Goal: Download file/media

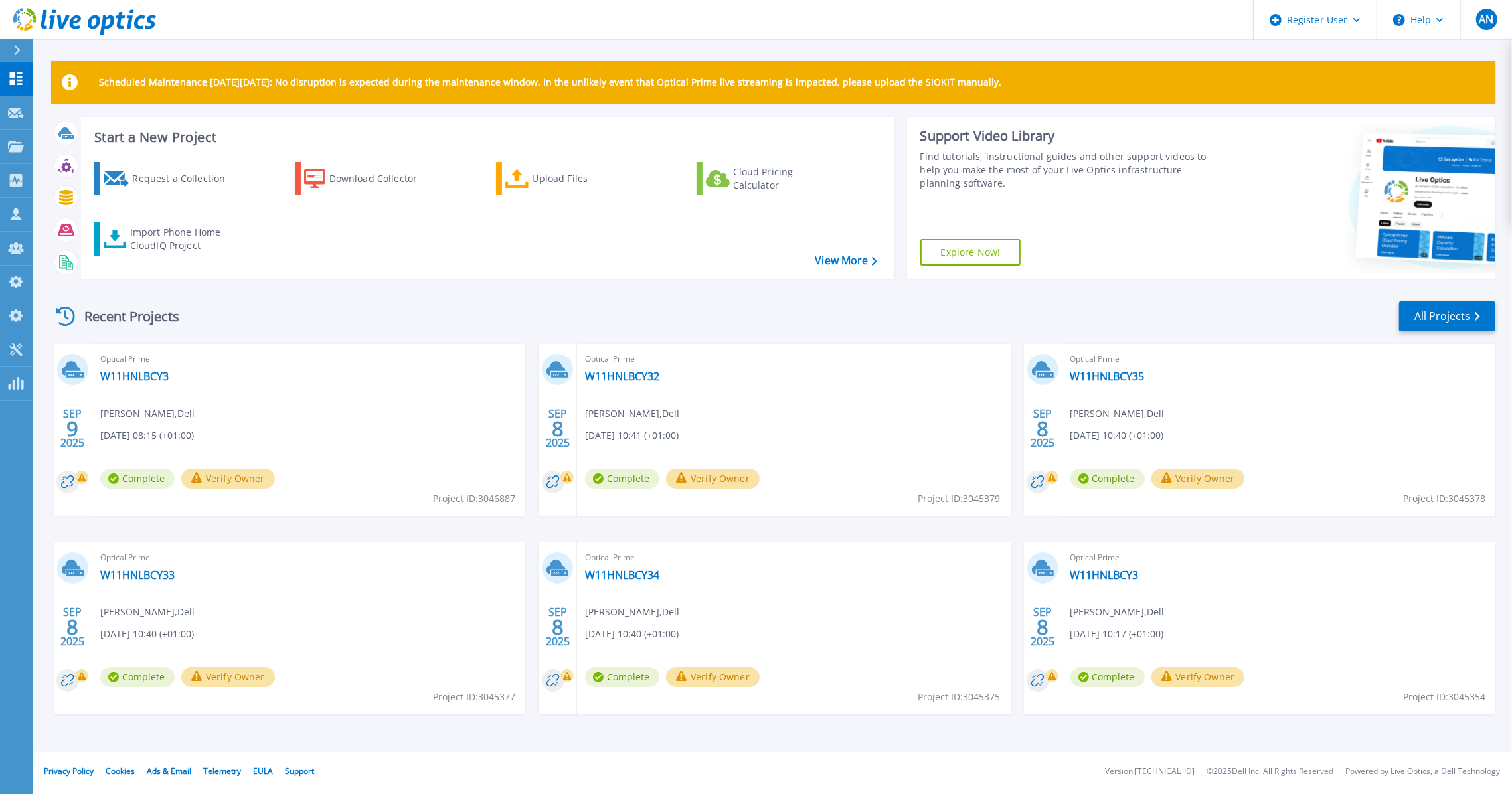
click at [1389, 317] on div "Recent Projects All Projects" at bounding box center [774, 317] width 1445 height 33
click at [1406, 317] on link "All Projects" at bounding box center [1448, 317] width 97 height 30
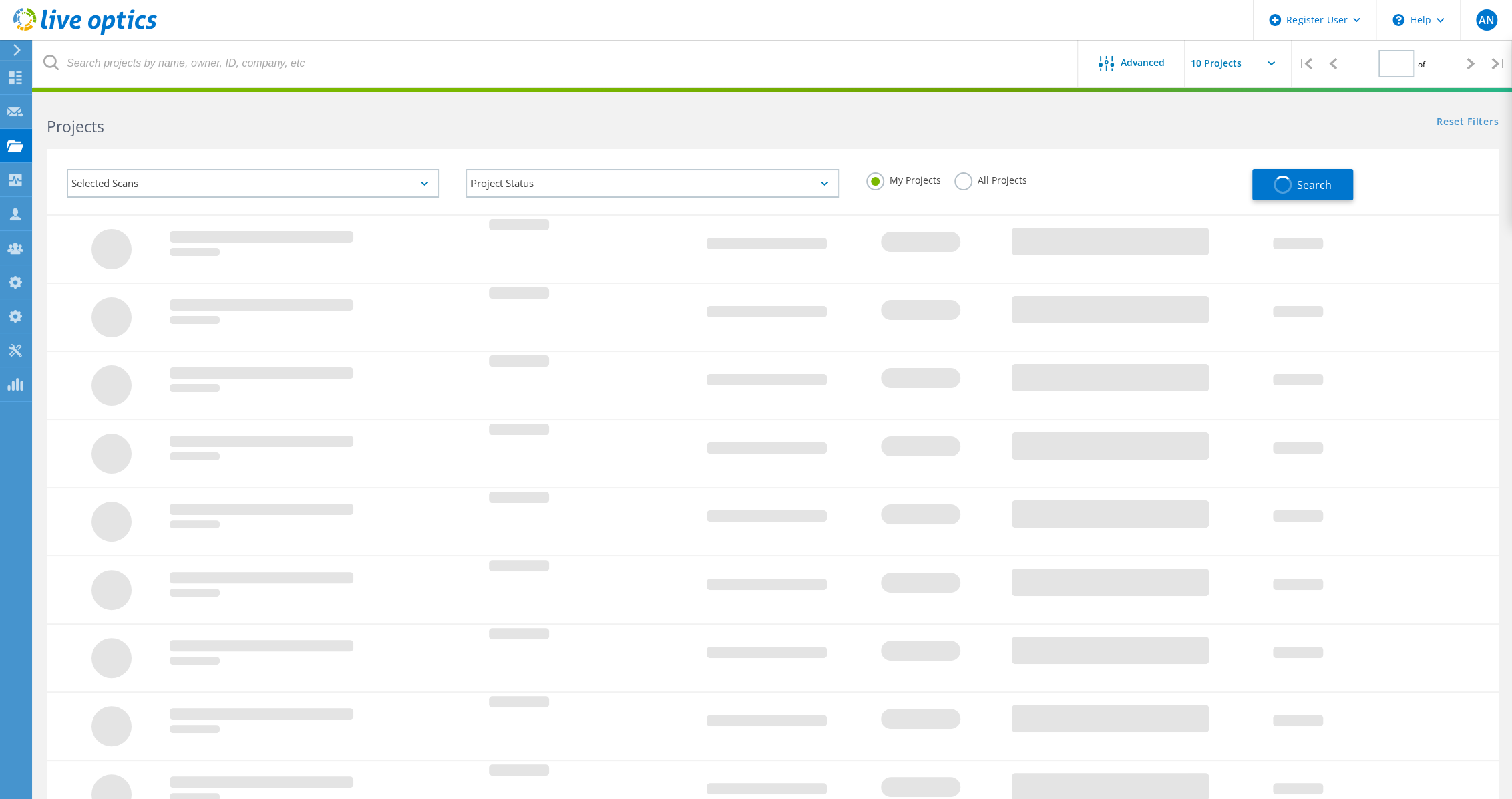
type input "1"
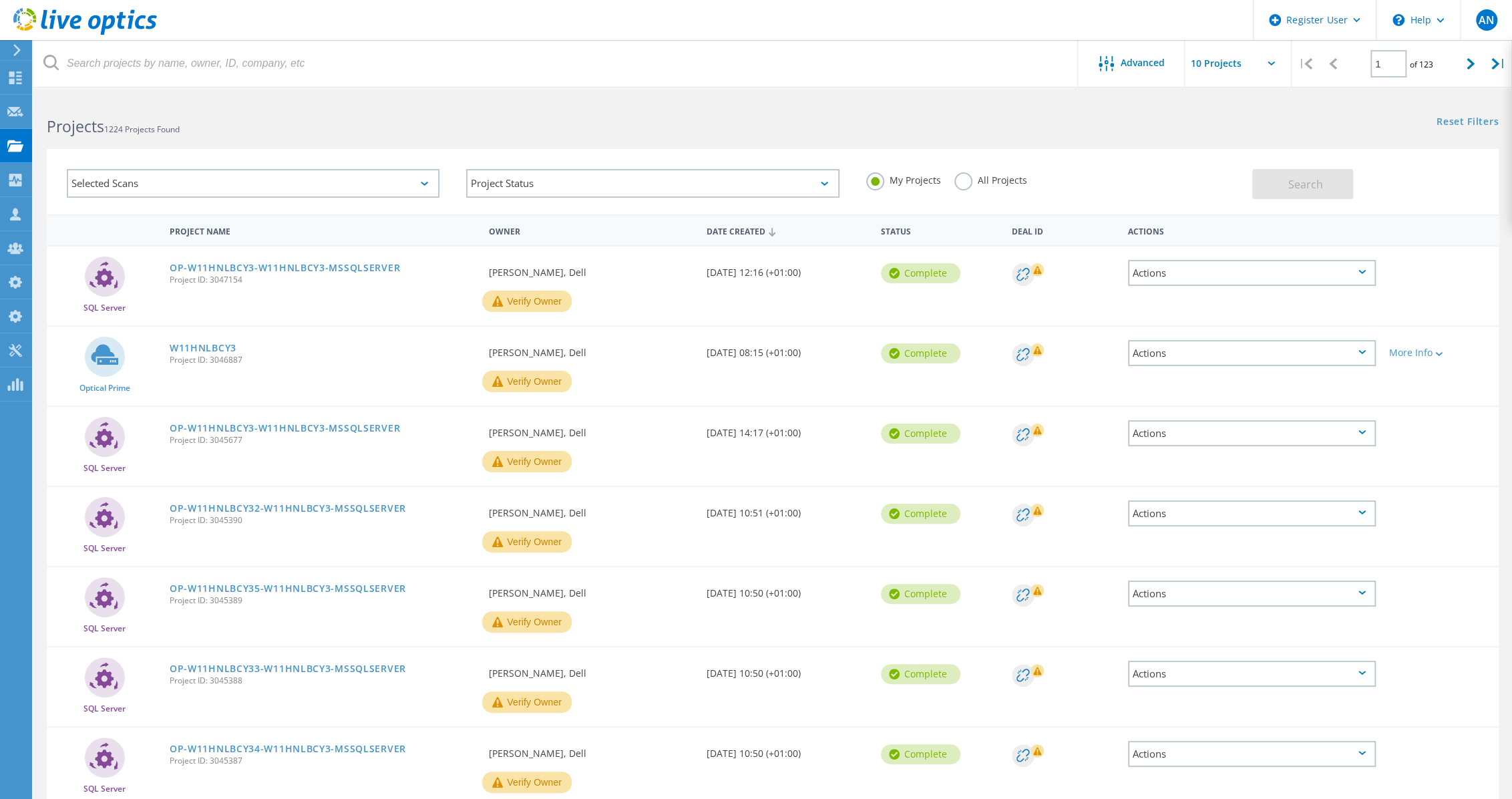
click at [971, 165] on div "My Projects All Projects" at bounding box center [1052, 181] width 399 height 50
click at [375, 183] on div "Selected Scans" at bounding box center [253, 183] width 373 height 29
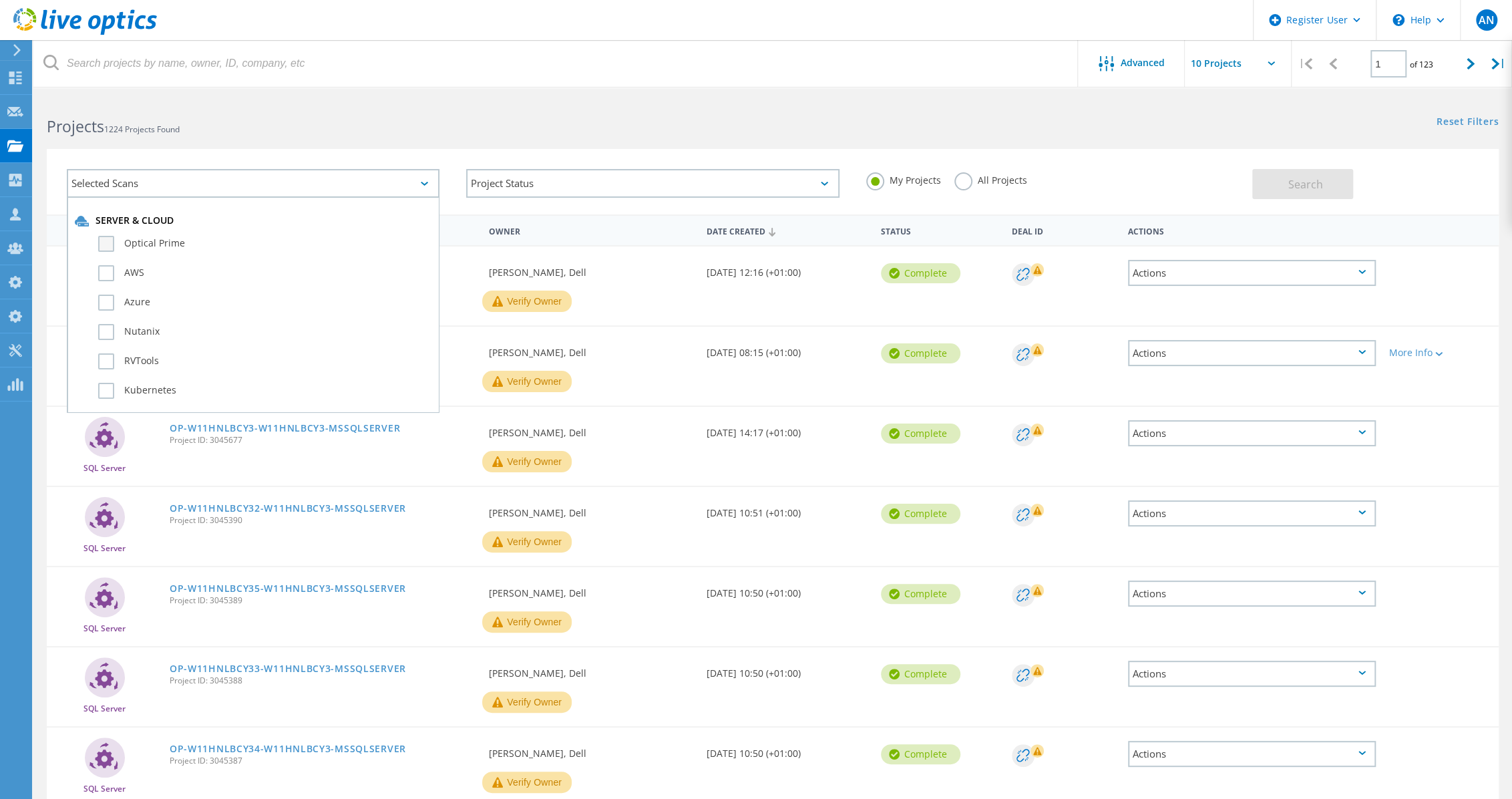
click at [143, 243] on label "Optical Prime" at bounding box center [265, 243] width 334 height 16
click at [0, 0] on input "Optical Prime" at bounding box center [0, 0] width 0 height 0
click at [294, 161] on div "Selected Scans 1 Server & Cloud Optical Prime AWS Azure Nutanix RVTools Kuberne…" at bounding box center [253, 183] width 399 height 55
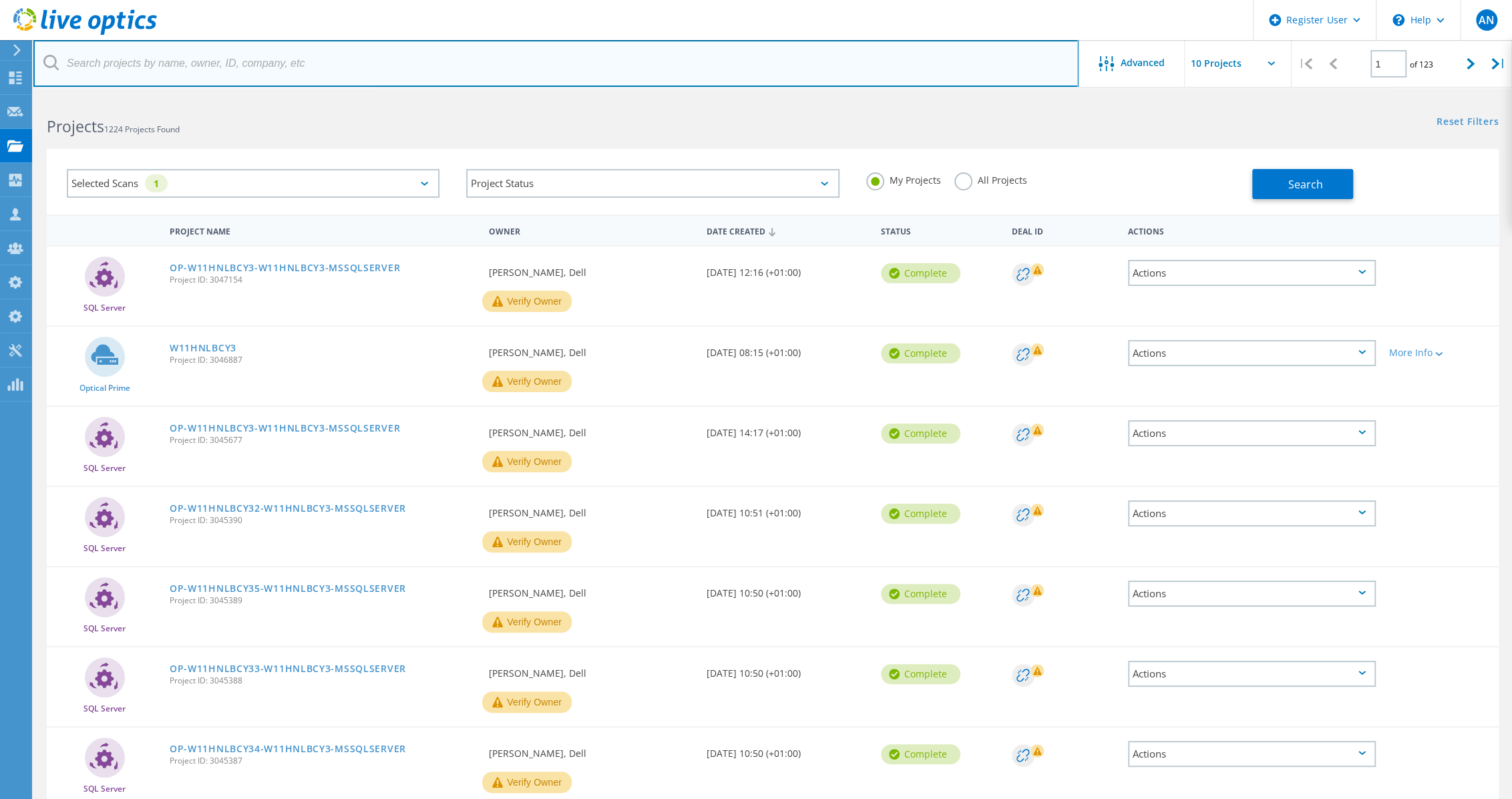
drag, startPoint x: 337, startPoint y: 39, endPoint x: 337, endPoint y: 54, distance: 15.0
click at [337, 40] on input "text" at bounding box center [555, 63] width 1045 height 47
click at [338, 62] on input "text" at bounding box center [555, 63] width 1045 height 47
type input "100"
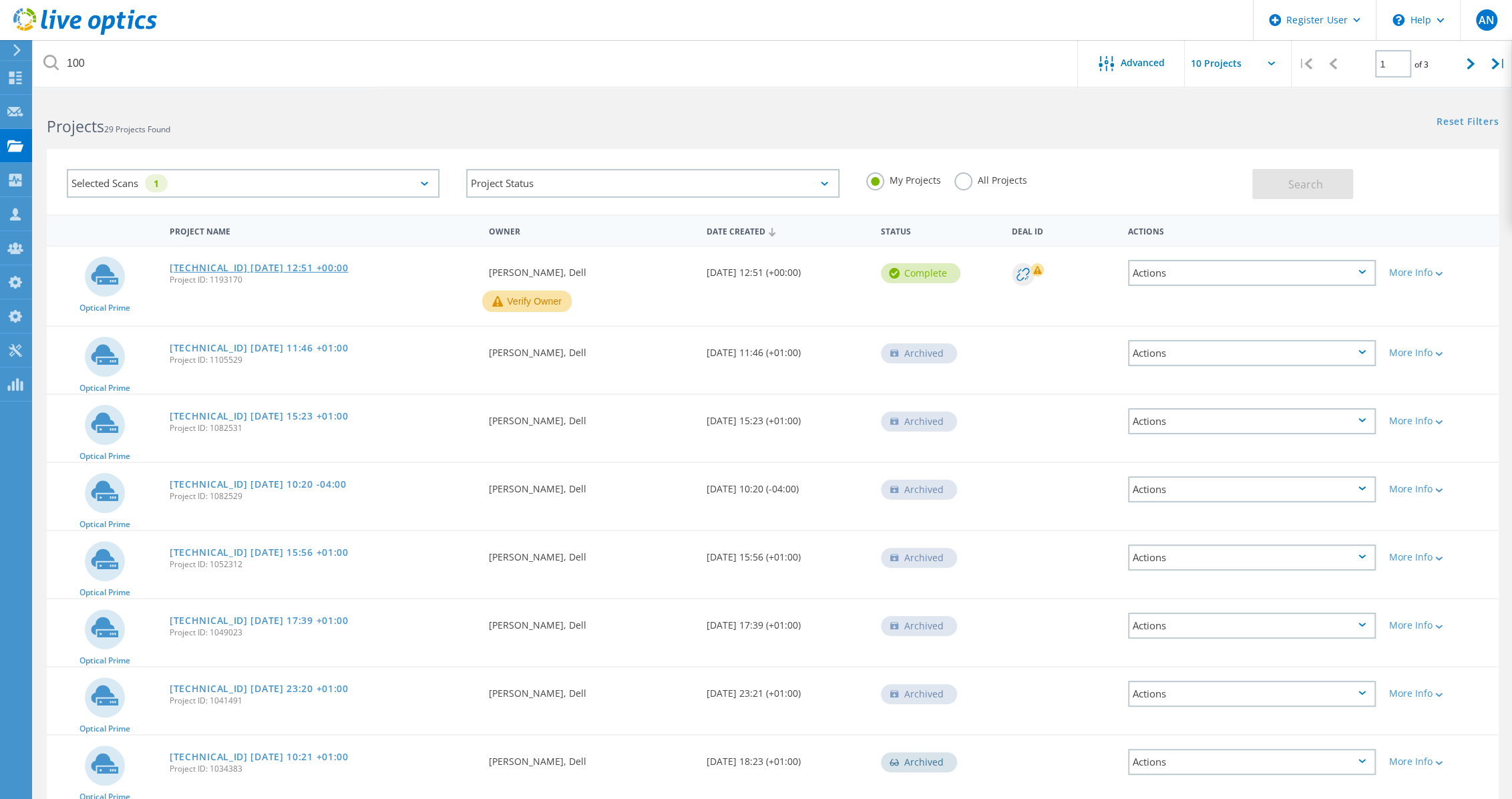
click at [256, 268] on link "100.84.237.137 2020-12-01 12:51 +00:00" at bounding box center [259, 268] width 179 height 10
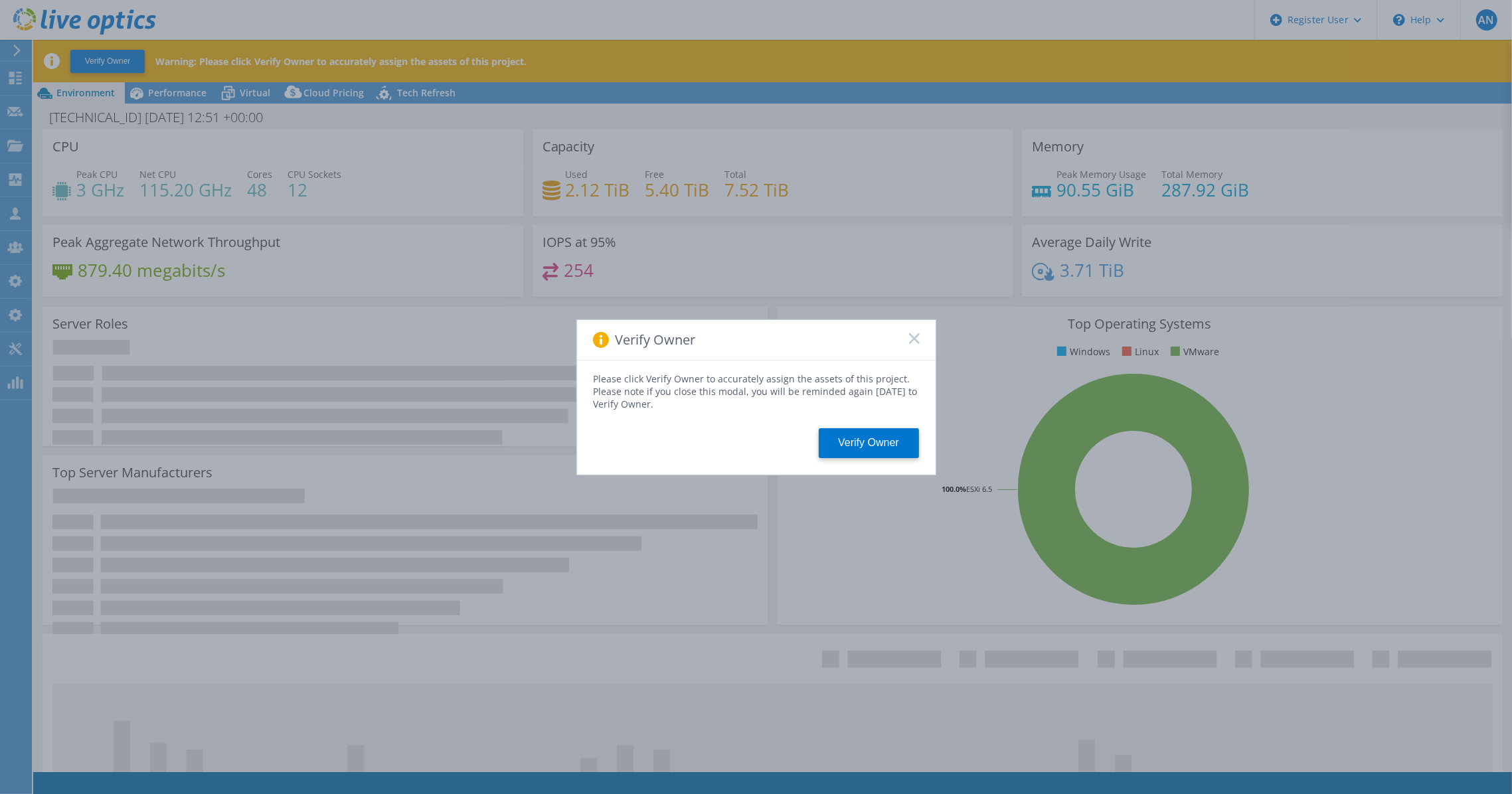
select select "USD"
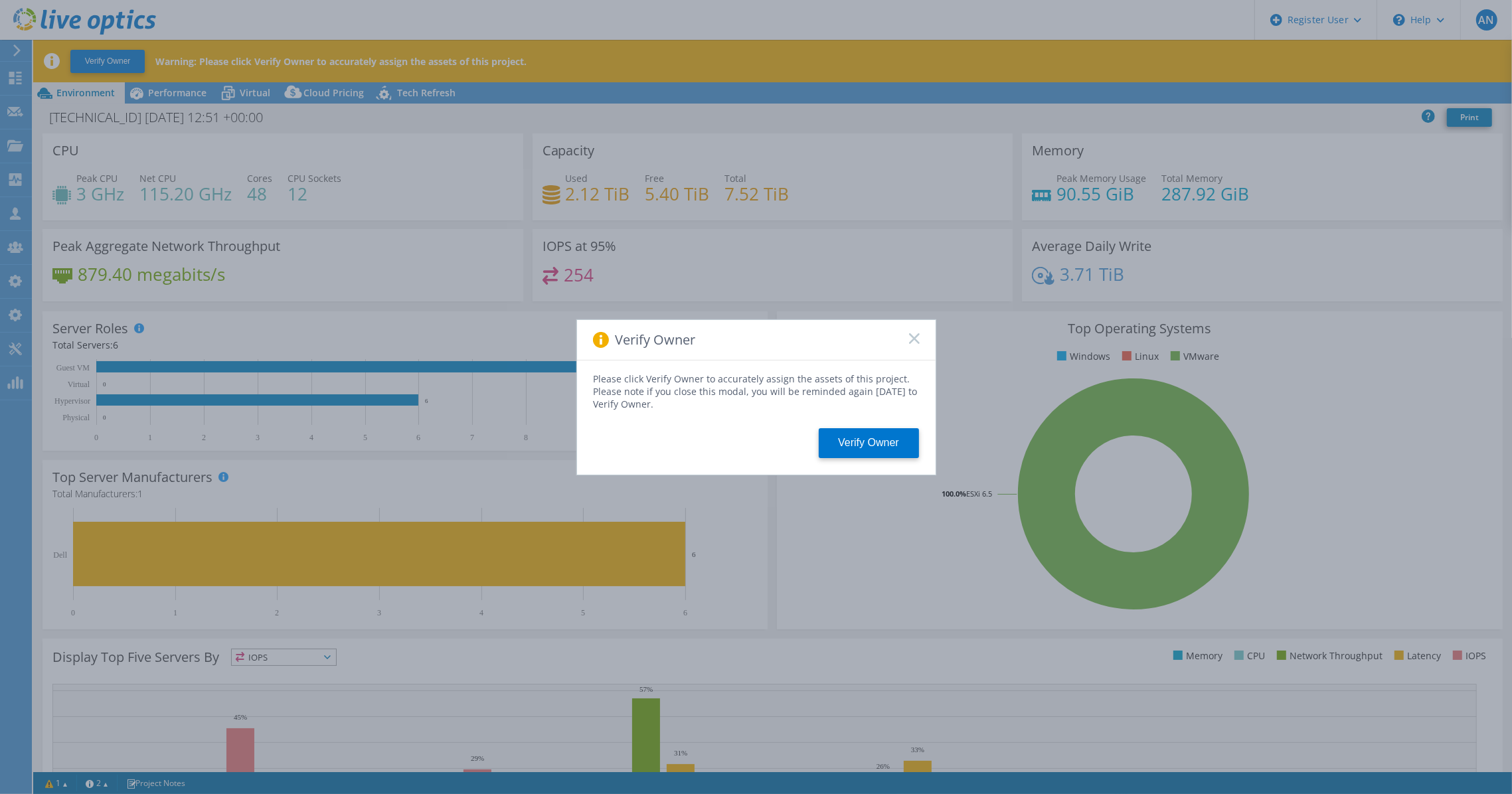
select select "USEast"
click at [914, 340] on icon at bounding box center [915, 338] width 11 height 11
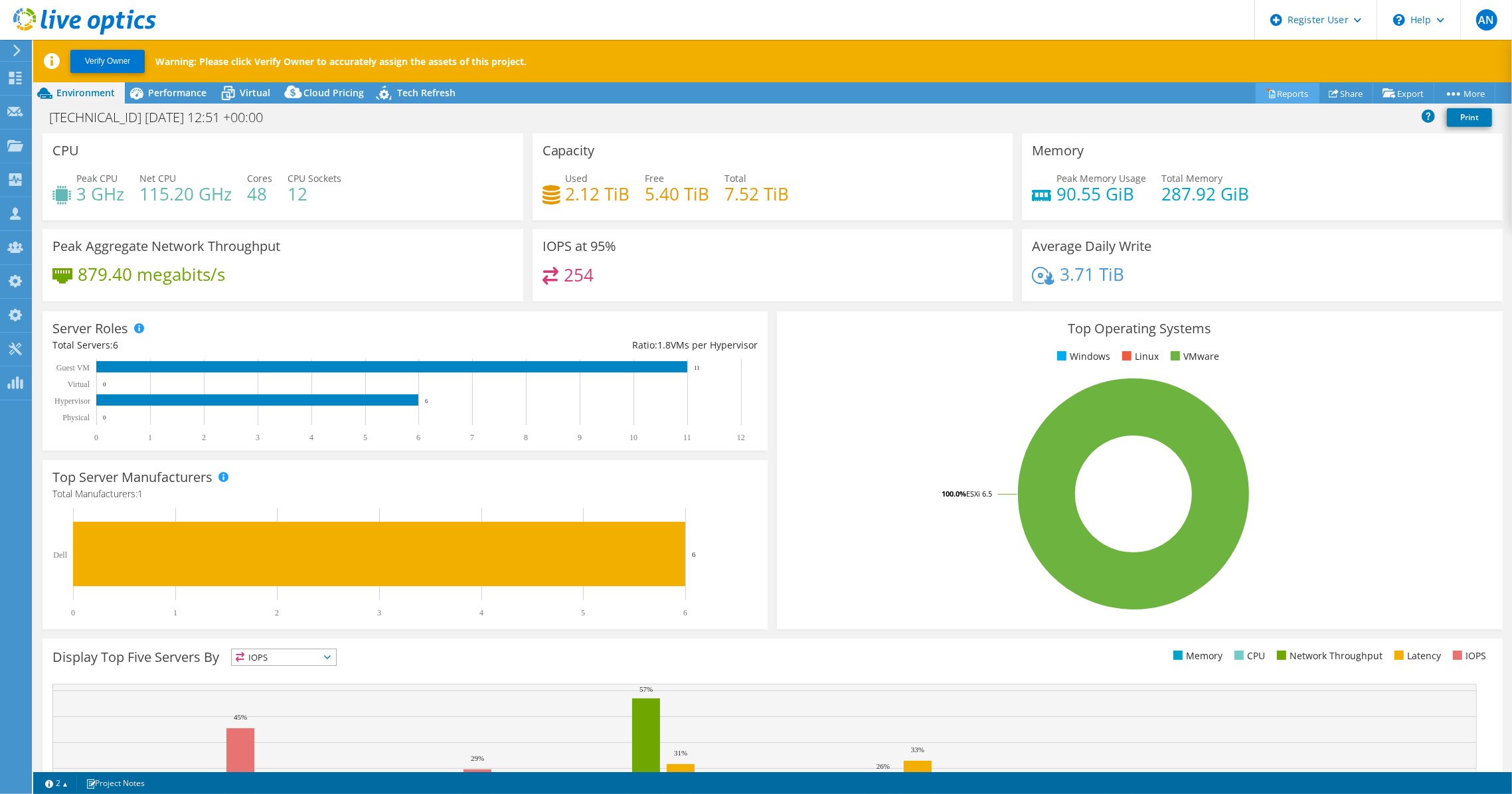
click at [1267, 94] on icon at bounding box center [1271, 93] width 10 height 10
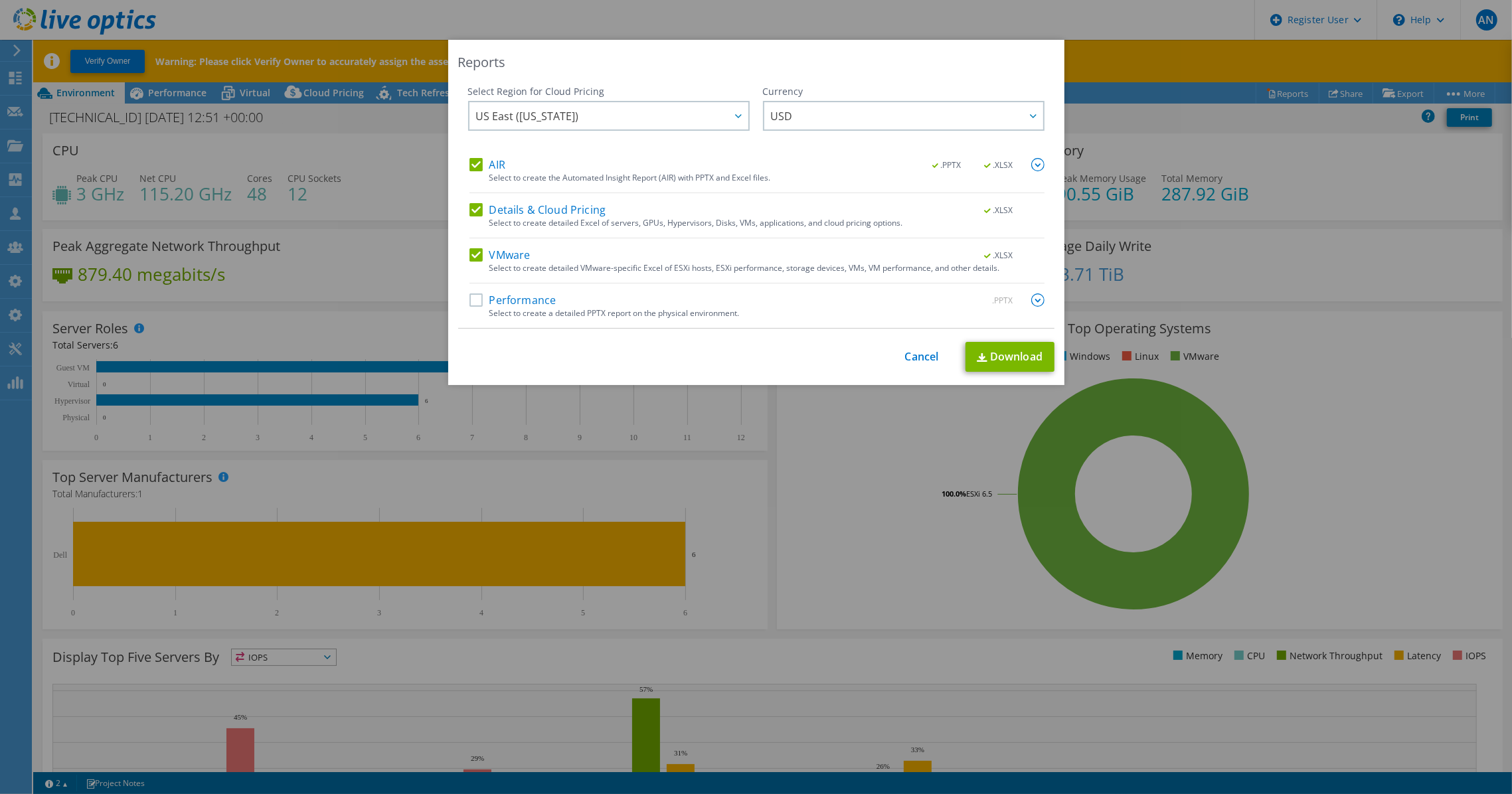
click at [517, 297] on label "Performance" at bounding box center [513, 299] width 87 height 13
click at [0, 0] on input "Performance" at bounding box center [0, 0] width 0 height 0
click at [1000, 351] on link "Download" at bounding box center [1010, 357] width 89 height 30
click at [975, 343] on link "Download" at bounding box center [1010, 357] width 89 height 30
click at [1145, 24] on div "Reports Select Region for Cloud Pricing Asia Pacific (Hong Kong) Asia Pacific (…" at bounding box center [756, 397] width 1512 height 794
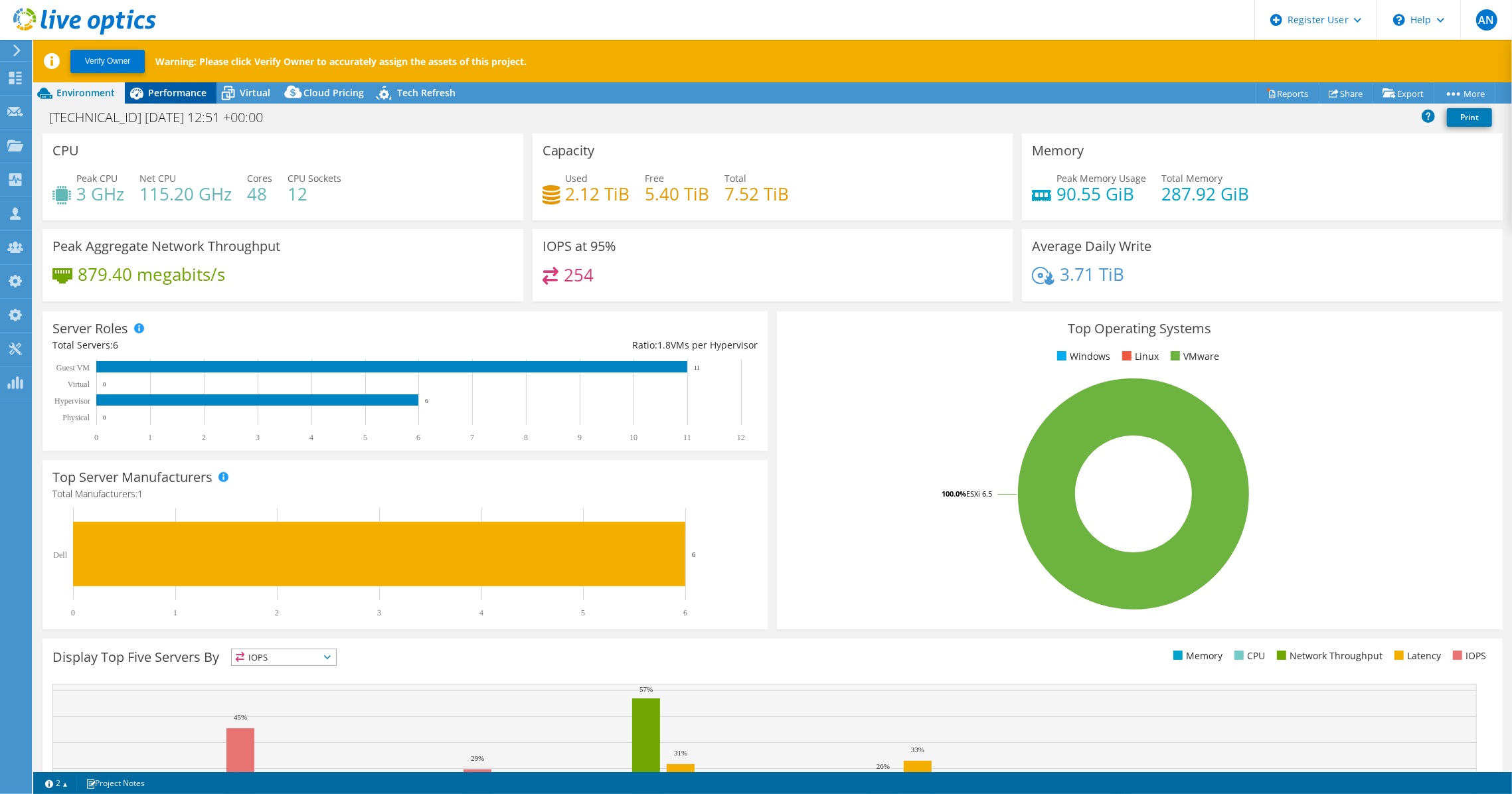
click at [177, 92] on span "Performance" at bounding box center [177, 92] width 58 height 12
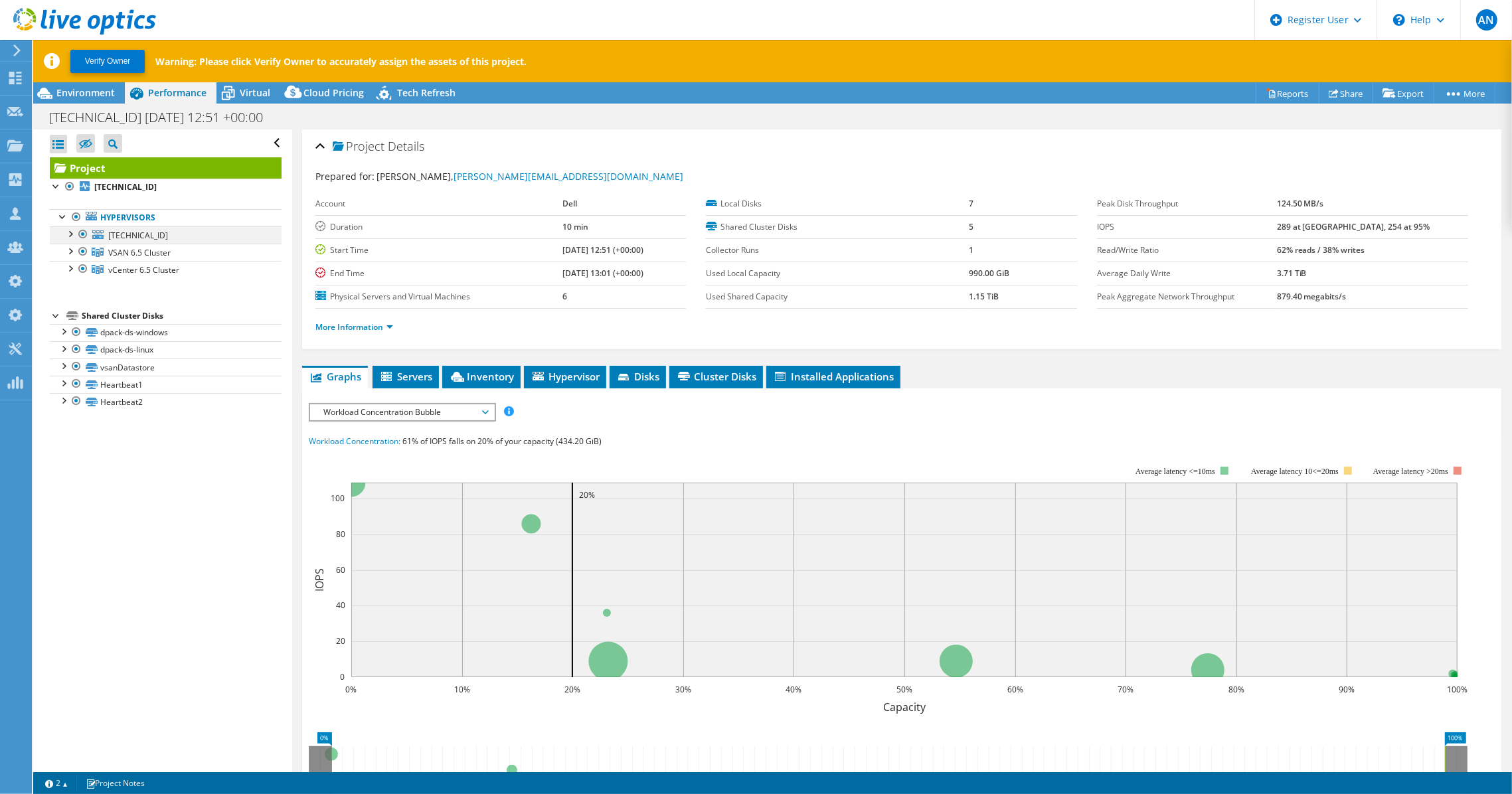
click at [80, 232] on div at bounding box center [82, 234] width 13 height 16
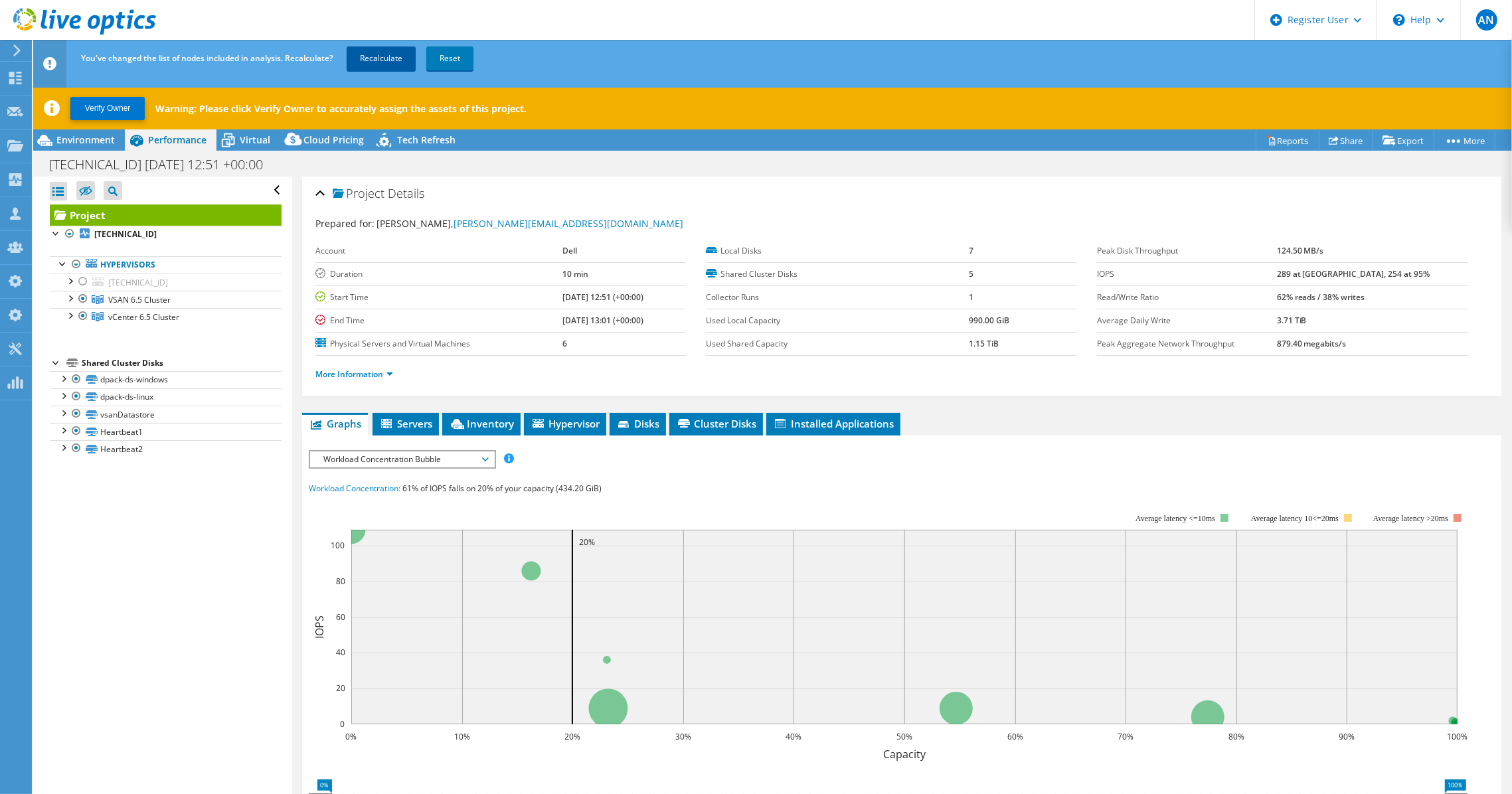
click at [376, 62] on link "Recalculate" at bounding box center [381, 58] width 69 height 24
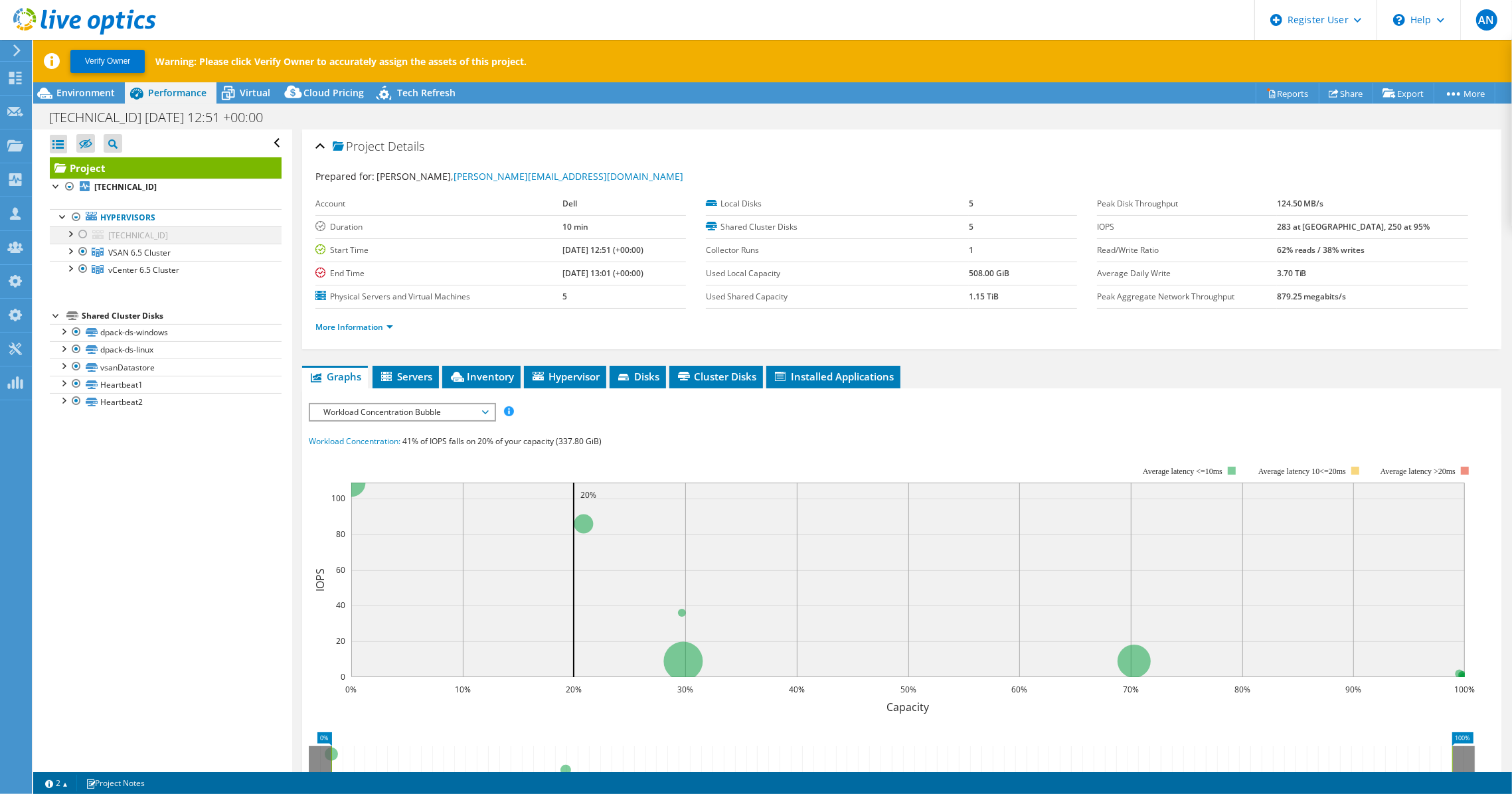
click at [82, 234] on div at bounding box center [82, 234] width 13 height 16
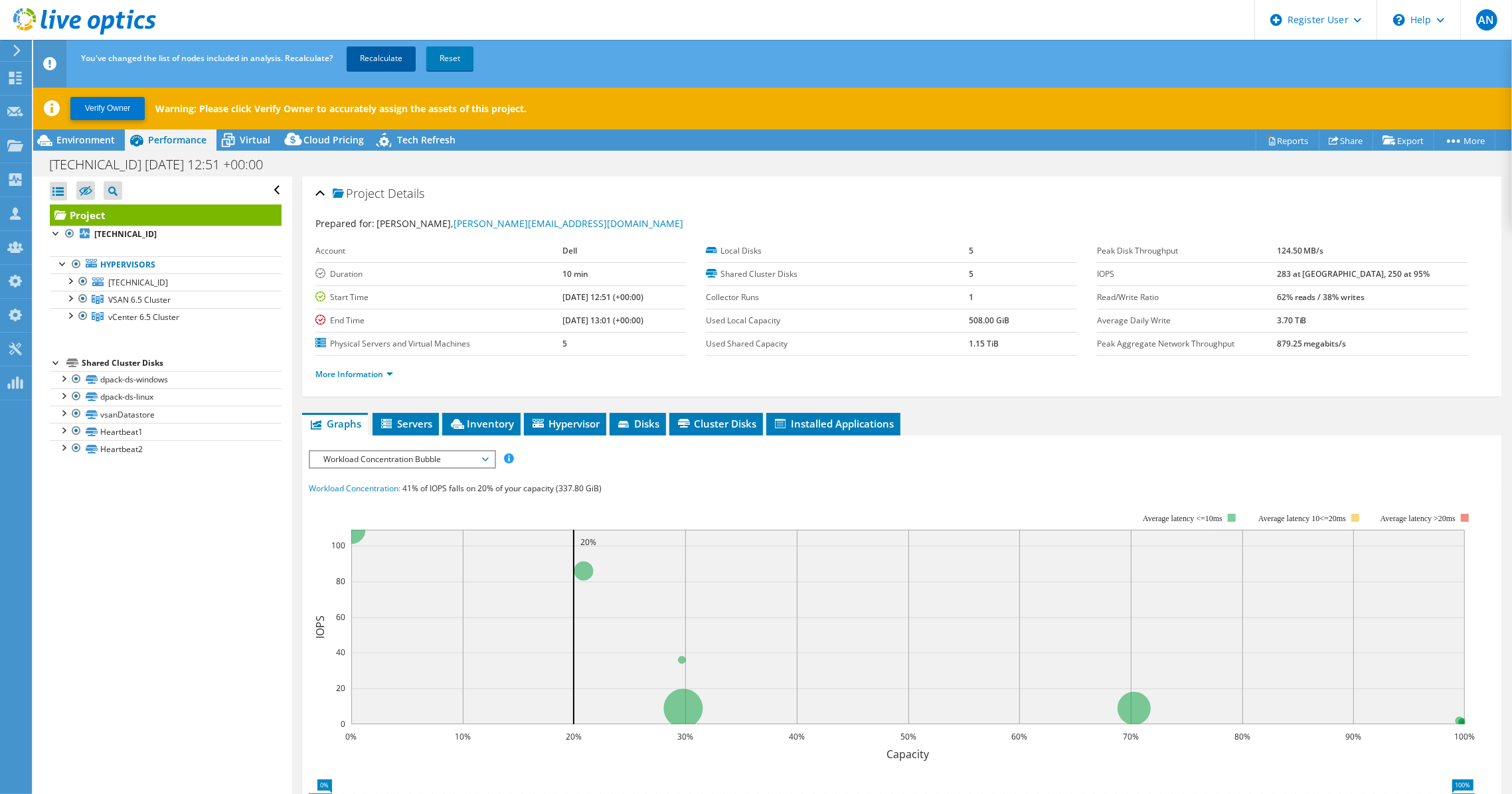
click at [390, 60] on link "Recalculate" at bounding box center [381, 58] width 69 height 24
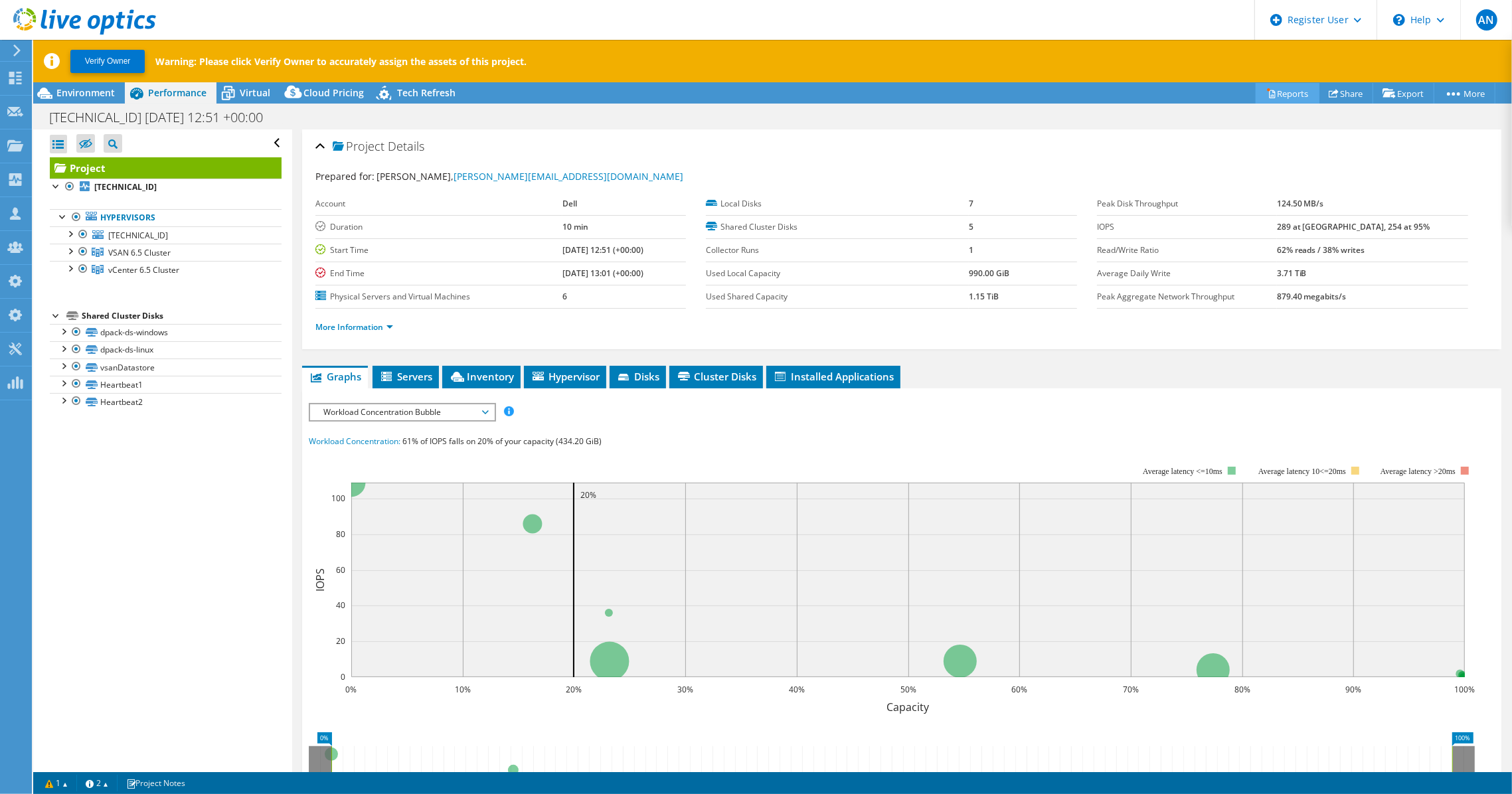
click at [1263, 86] on link "Reports" at bounding box center [1287, 93] width 64 height 21
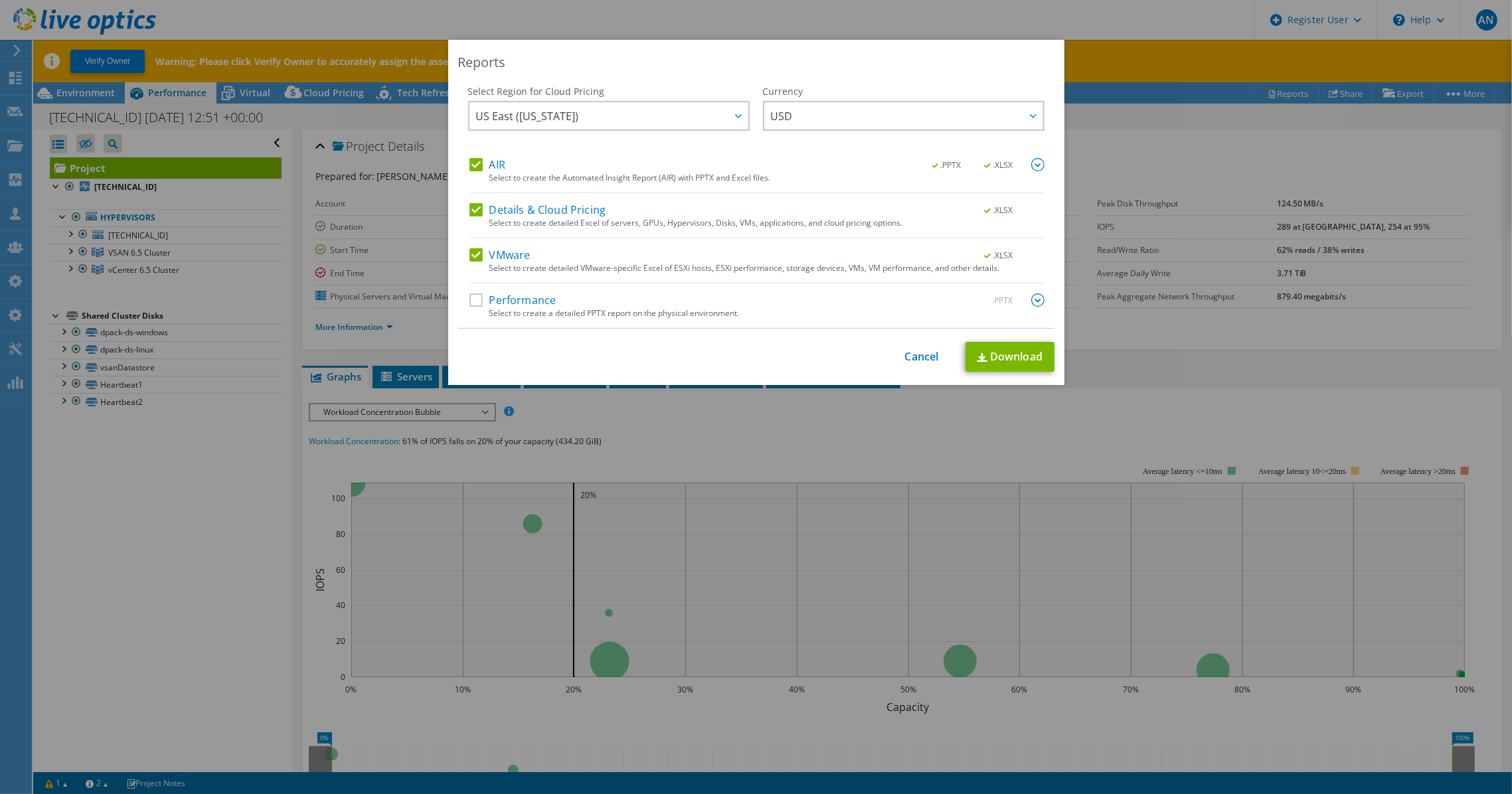
click at [545, 312] on div "Select to create a detailed PPTX report on the physical environment." at bounding box center [767, 314] width 555 height 10
click at [536, 295] on label "Performance" at bounding box center [513, 299] width 87 height 13
click at [0, 0] on input "Performance" at bounding box center [0, 0] width 0 height 0
click at [1034, 302] on img at bounding box center [1038, 299] width 13 height 13
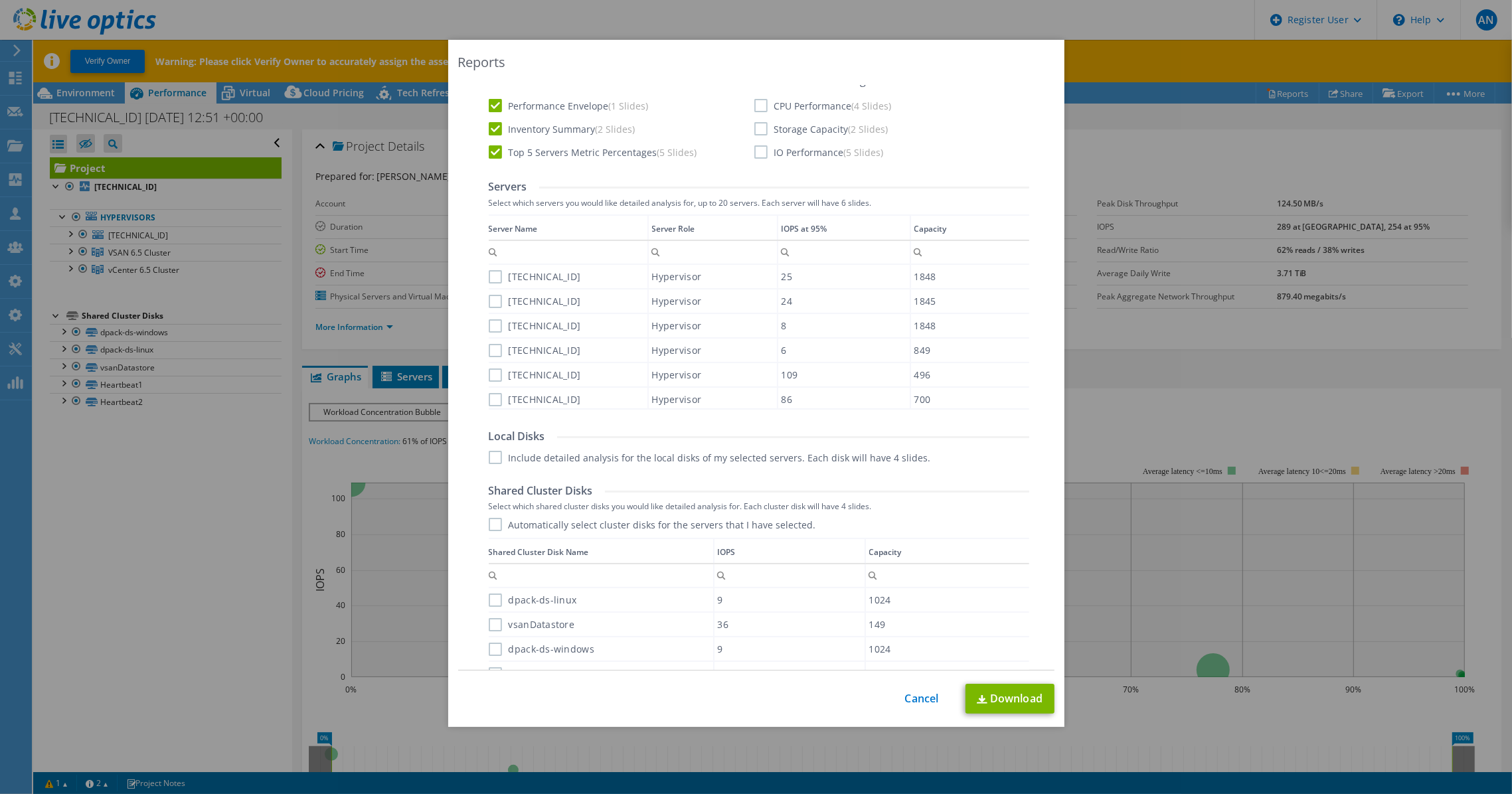
scroll to position [527, 0]
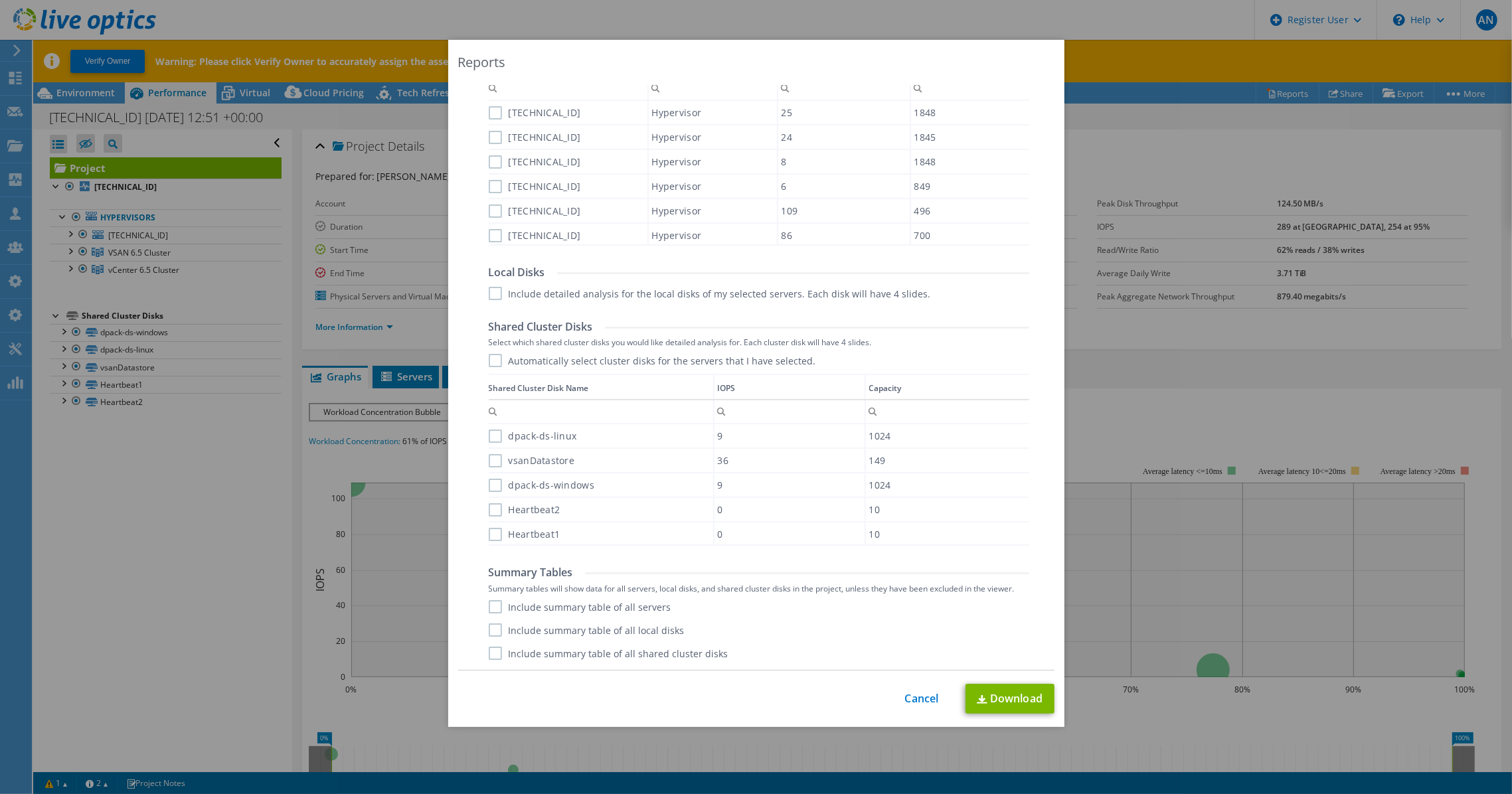
click at [492, 649] on label "Include summary table of all shared cluster disks" at bounding box center [609, 653] width 240 height 13
click at [0, 0] on input "Include summary table of all shared cluster disks" at bounding box center [0, 0] width 0 height 0
click at [492, 630] on label "Include summary table of all local disks" at bounding box center [587, 630] width 196 height 13
click at [0, 0] on input "Include summary table of all local disks" at bounding box center [0, 0] width 0 height 0
click at [492, 612] on label "Include summary table of all servers" at bounding box center [580, 606] width 182 height 13
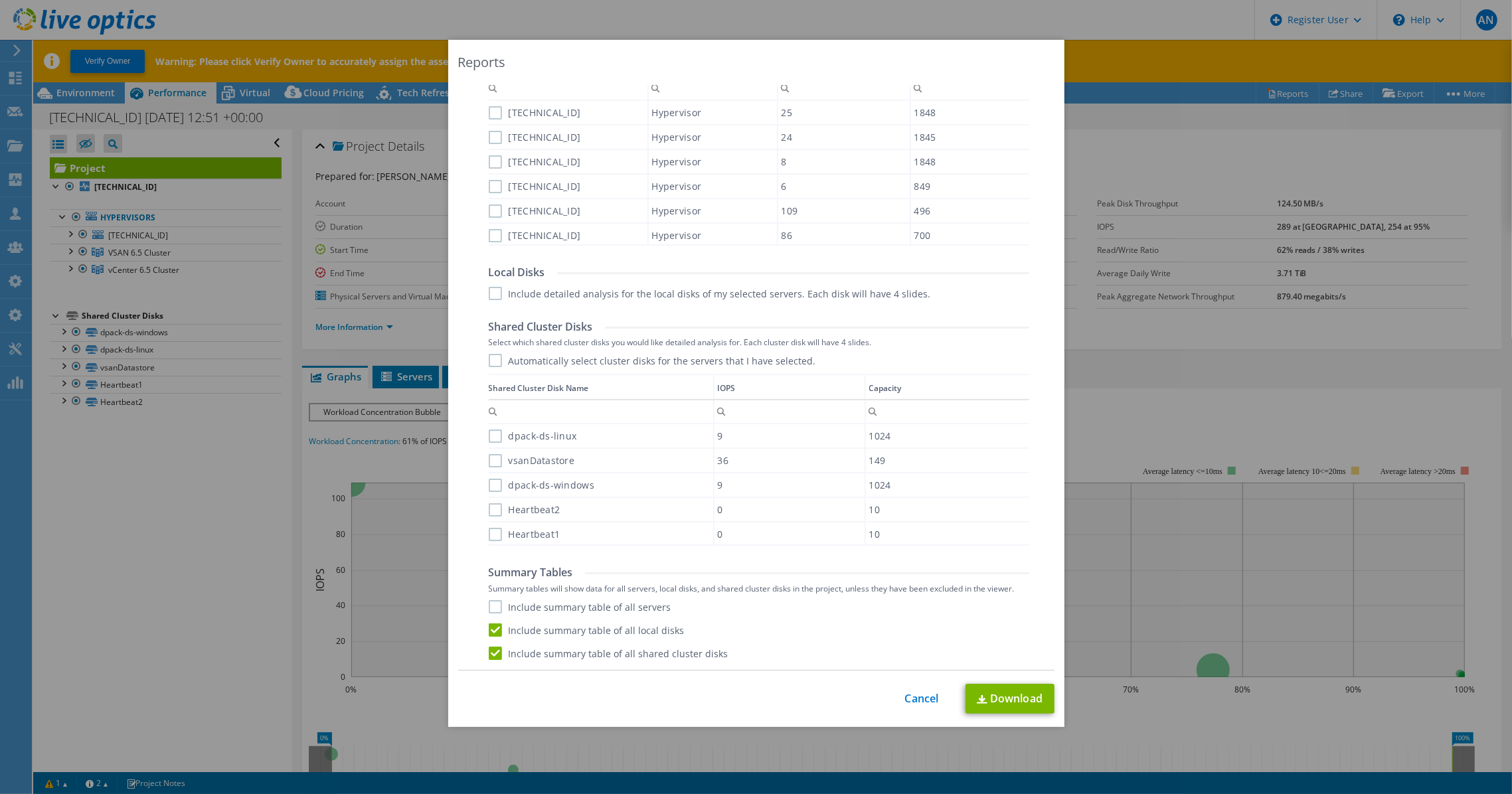
click at [0, 0] on input "Include summary table of all servers" at bounding box center [0, 0] width 0 height 0
click at [489, 533] on label "Heartbeat1" at bounding box center [524, 534] width 72 height 13
click at [0, 0] on input "Heartbeat1" at bounding box center [0, 0] width 0 height 0
click at [490, 504] on label "Heartbeat2" at bounding box center [524, 509] width 72 height 13
click at [0, 0] on input "Heartbeat2" at bounding box center [0, 0] width 0 height 0
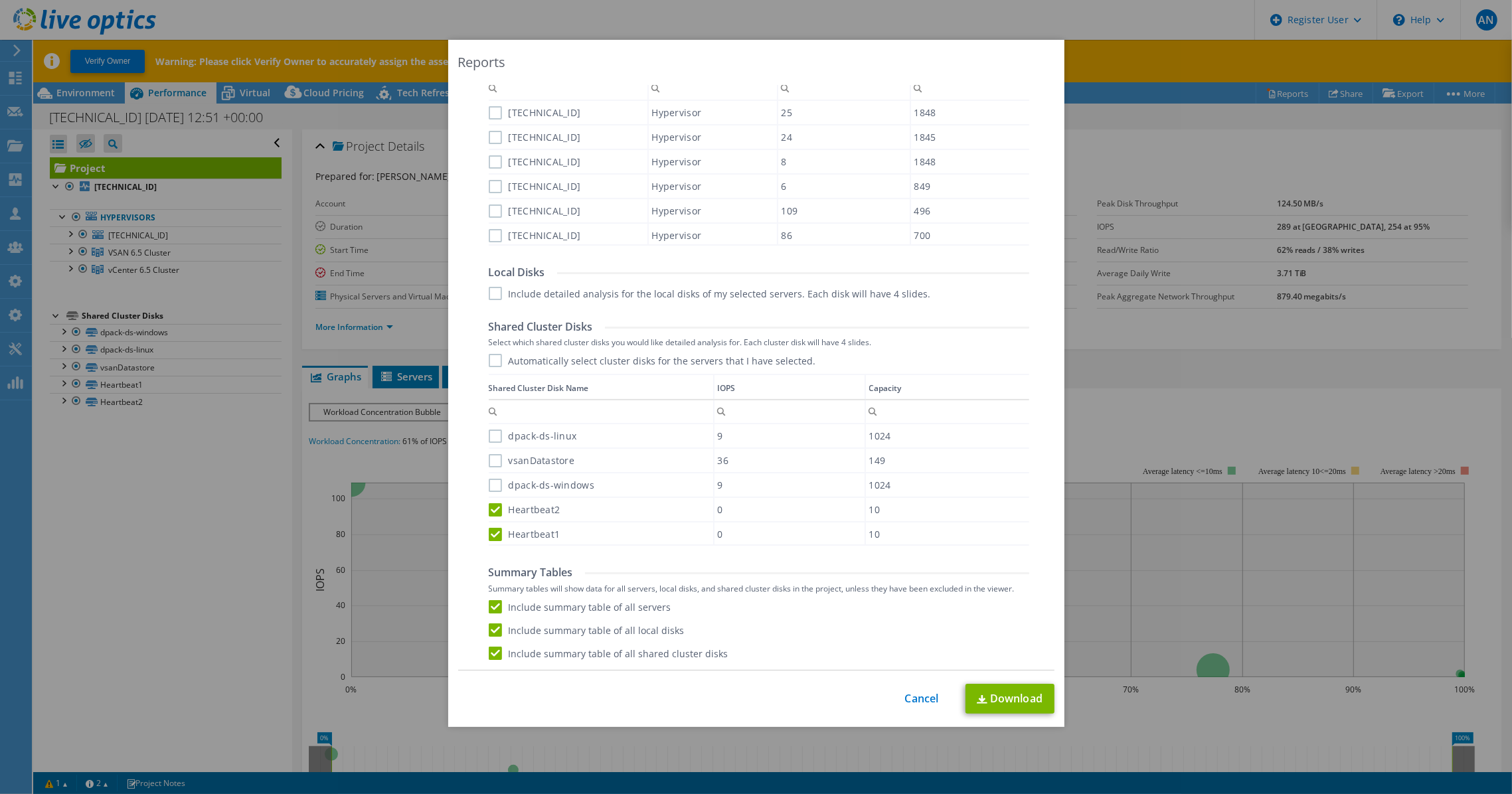
click at [492, 480] on label "dpack-ds-windows" at bounding box center [541, 485] width 106 height 13
click at [0, 0] on input "dpack-ds-windows" at bounding box center [0, 0] width 0 height 0
click at [489, 456] on label "vsanDatastore" at bounding box center [532, 460] width 86 height 13
click at [0, 0] on input "vsanDatastore" at bounding box center [0, 0] width 0 height 0
click at [493, 437] on label "dpack-ds-linux" at bounding box center [533, 436] width 88 height 13
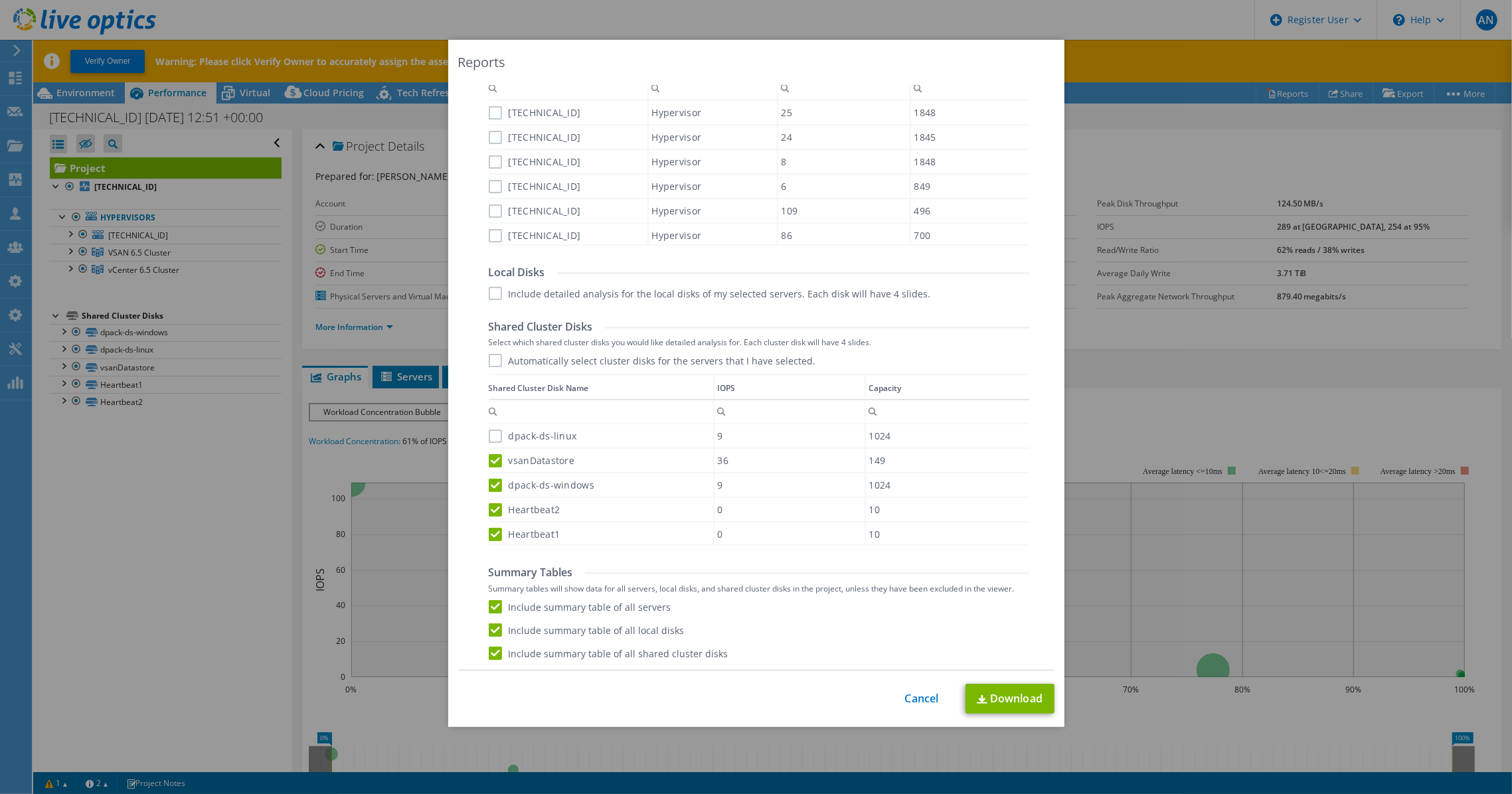
click at [0, 0] on input "dpack-ds-linux" at bounding box center [0, 0] width 0 height 0
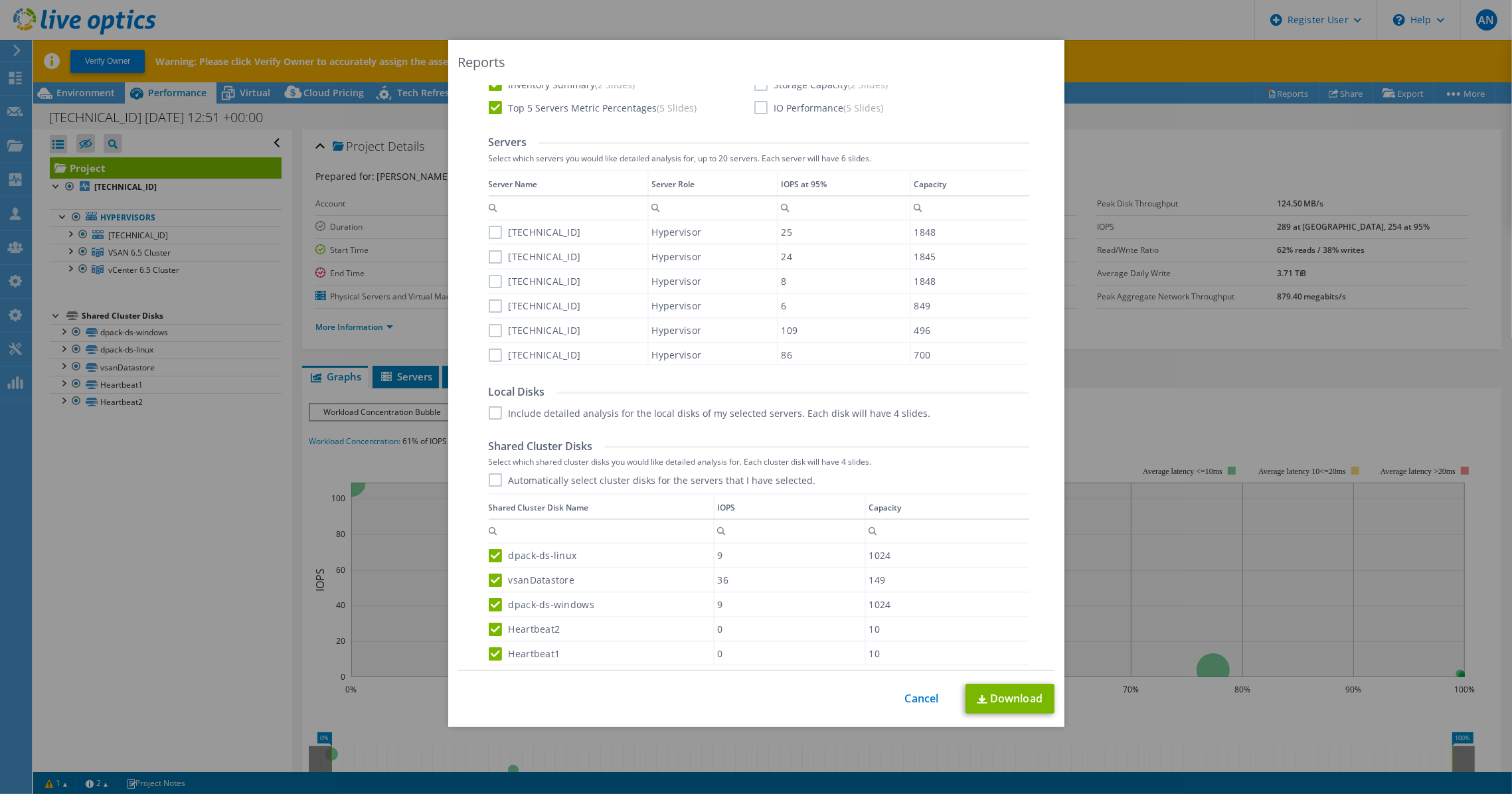
click at [489, 480] on label "Automatically select cluster disks for the servers that I have selected." at bounding box center [653, 480] width 328 height 13
click at [0, 0] on input "Automatically select cluster disks for the servers that I have selected." at bounding box center [0, 0] width 0 height 0
click at [489, 418] on label "Include detailed analysis for the local disks of my selected servers. Each disk…" at bounding box center [709, 412] width 442 height 13
click at [0, 0] on input "Include detailed analysis for the local disks of my selected servers. Each disk…" at bounding box center [0, 0] width 0 height 0
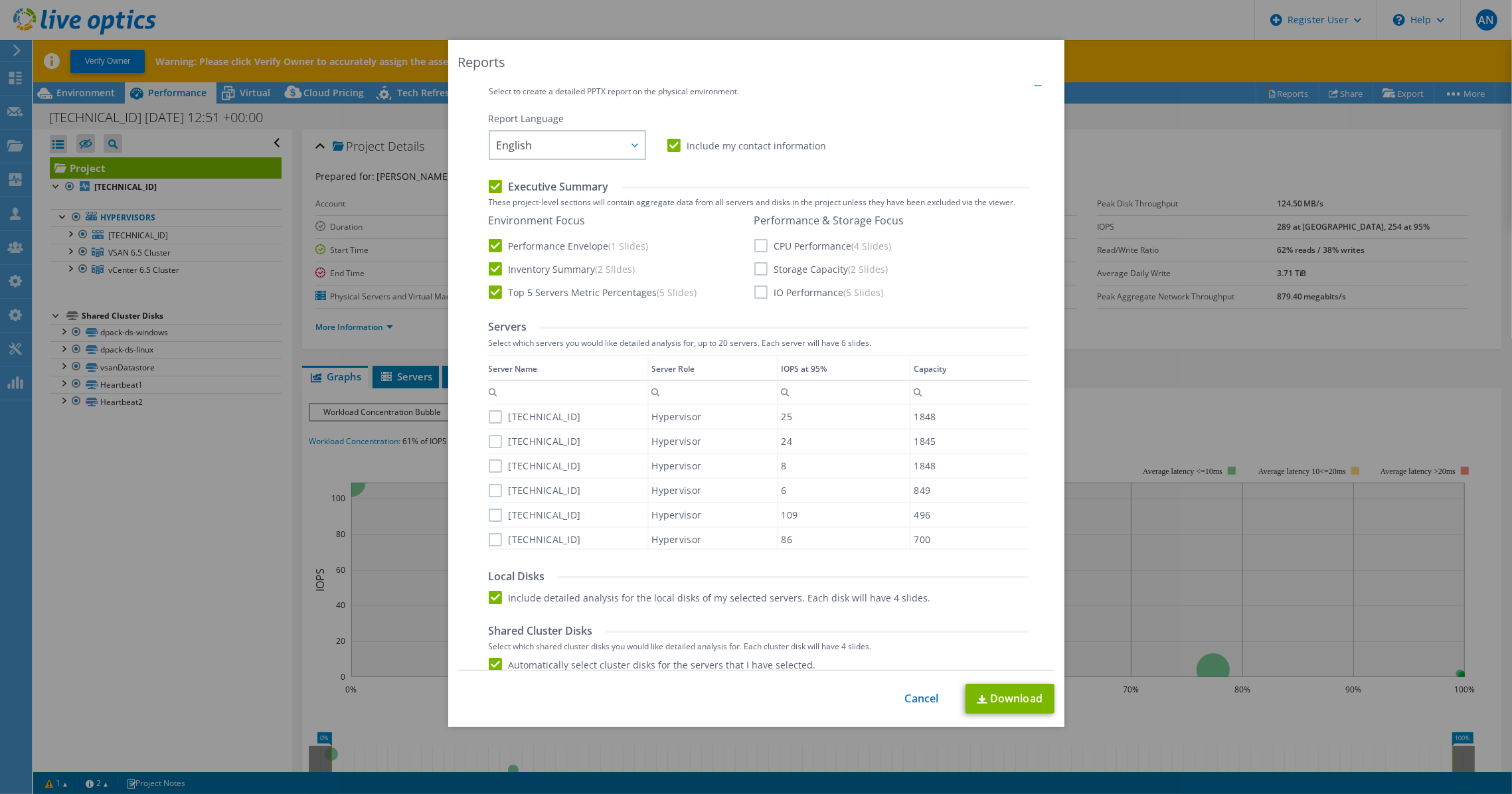
scroll to position [165, 0]
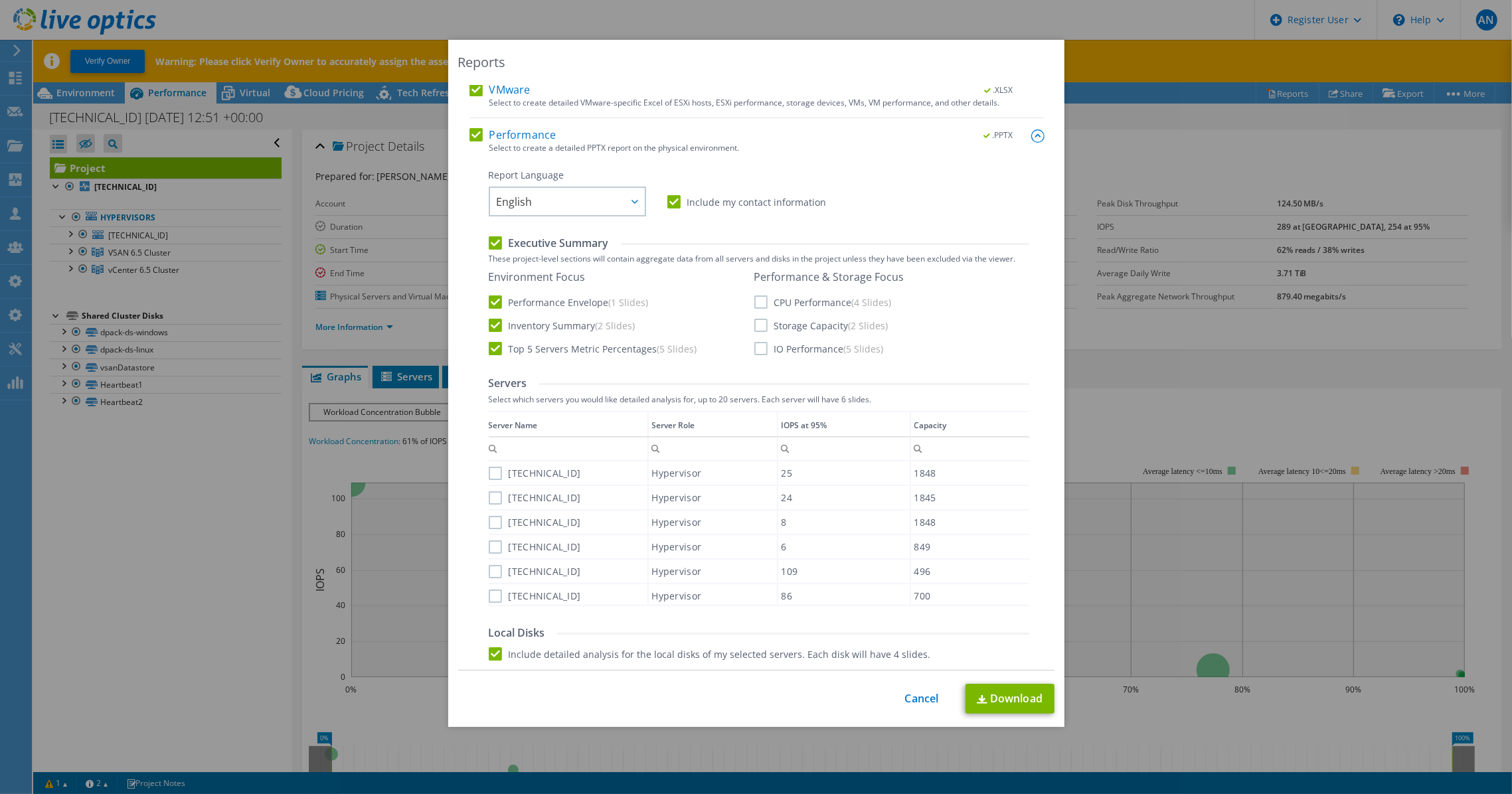
click at [491, 592] on label "100.84.237.102" at bounding box center [535, 595] width 93 height 13
click at [0, 0] on input "100.84.237.102" at bounding box center [0, 0] width 0 height 0
click at [491, 551] on label "100.84.237.8" at bounding box center [535, 547] width 93 height 13
click at [0, 0] on input "100.84.237.8" at bounding box center [0, 0] width 0 height 0
click at [492, 514] on div "100.84.237.60" at bounding box center [568, 522] width 159 height 23
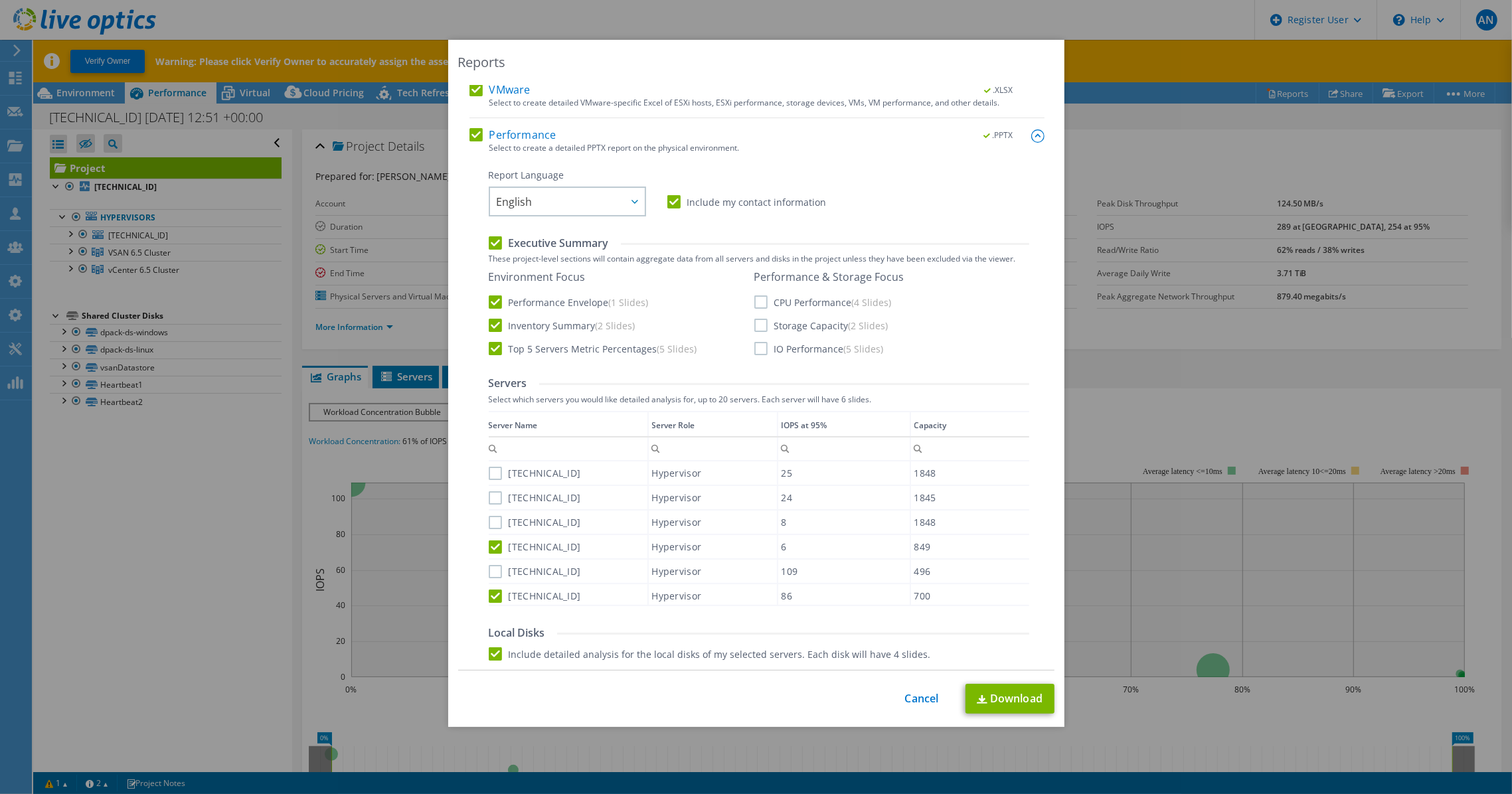
click at [489, 495] on label "100.84.237.104" at bounding box center [535, 497] width 93 height 13
click at [0, 0] on input "100.84.237.104" at bounding box center [0, 0] width 0 height 0
click at [489, 469] on label "100.84.237.137" at bounding box center [535, 473] width 93 height 13
click at [0, 0] on input "100.84.237.137" at bounding box center [0, 0] width 0 height 0
click at [489, 524] on div "Data grid" at bounding box center [489, 504] width 2 height 186
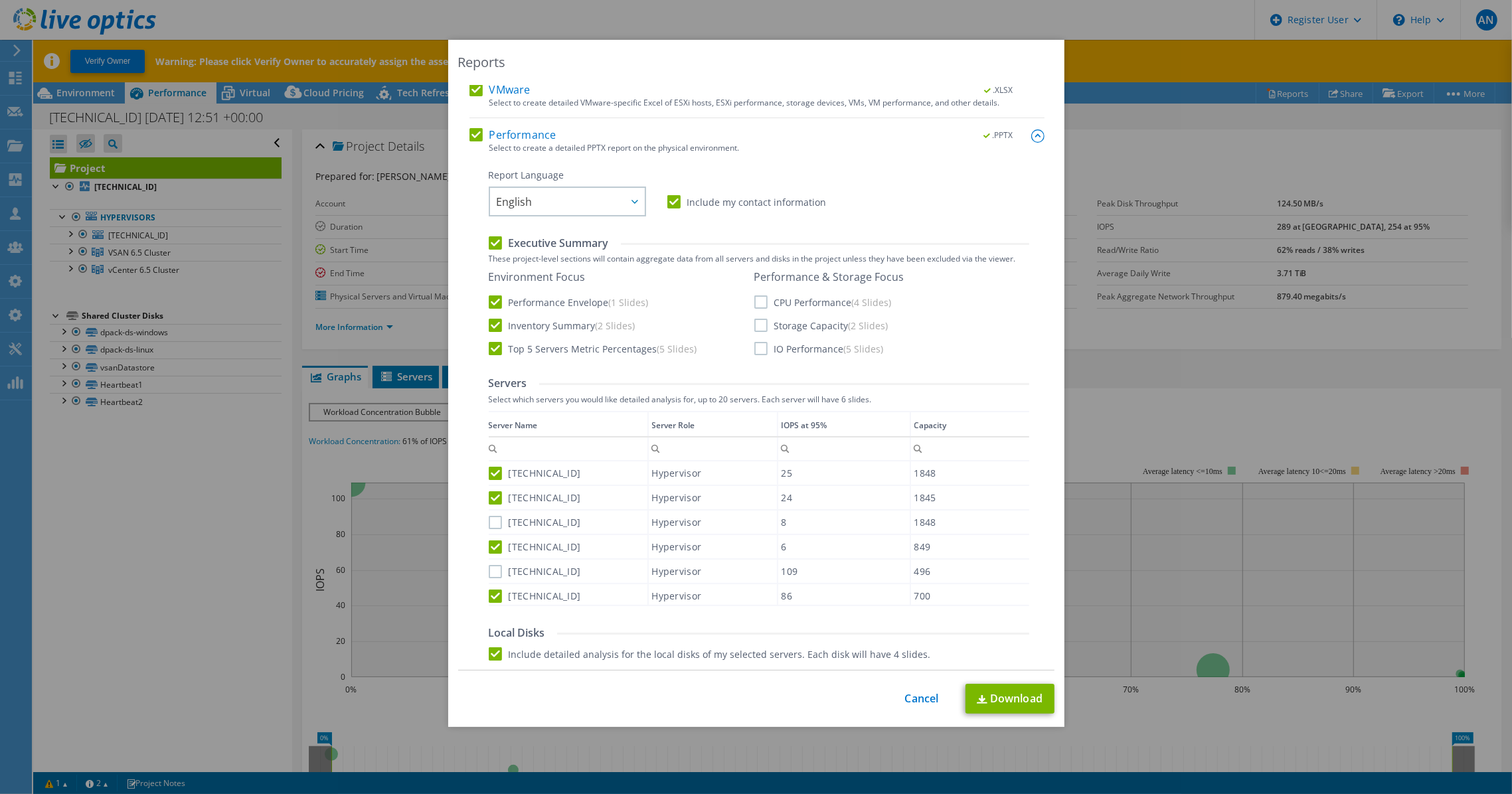
click at [491, 524] on label "100.84.237.60" at bounding box center [535, 522] width 93 height 13
click at [0, 0] on input "100.84.237.60" at bounding box center [0, 0] width 0 height 0
click at [489, 556] on div "100.84.237.8" at bounding box center [568, 547] width 159 height 23
click at [489, 567] on label "100.84.237.101" at bounding box center [535, 571] width 93 height 13
click at [0, 0] on input "100.84.237.101" at bounding box center [0, 0] width 0 height 0
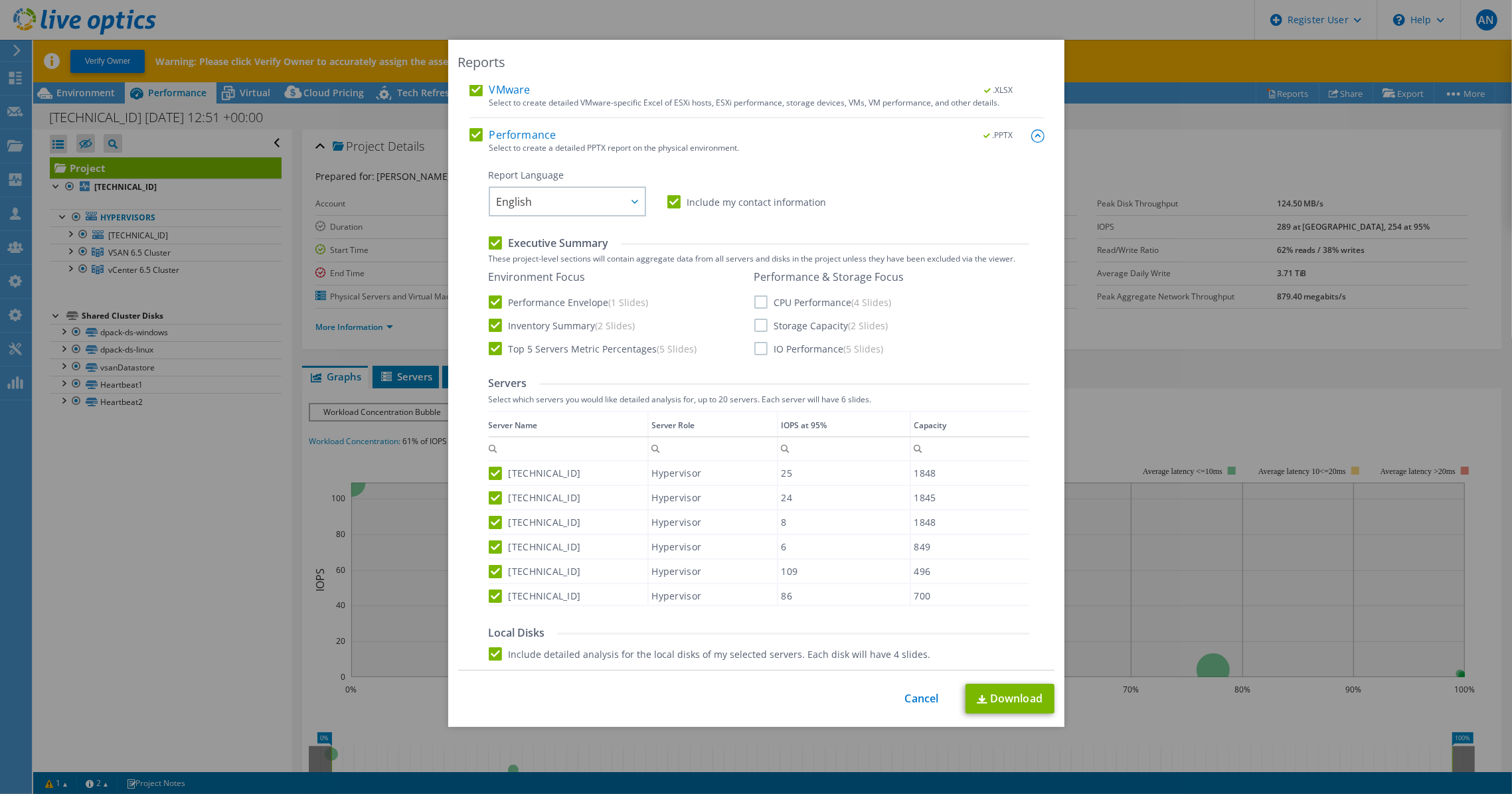
click at [759, 305] on label "CPU Performance (4 Slides)" at bounding box center [823, 301] width 138 height 13
click at [0, 0] on input "CPU Performance (4 Slides)" at bounding box center [0, 0] width 0 height 0
click at [757, 318] on div "Performance & Storage Focus CPU Performance (4 Slides) Storage Capacity (2 Slid…" at bounding box center [829, 312] width 150 height 85
click at [757, 327] on label "Storage Capacity (2 Slides)" at bounding box center [822, 325] width 134 height 13
click at [0, 0] on input "Storage Capacity (2 Slides)" at bounding box center [0, 0] width 0 height 0
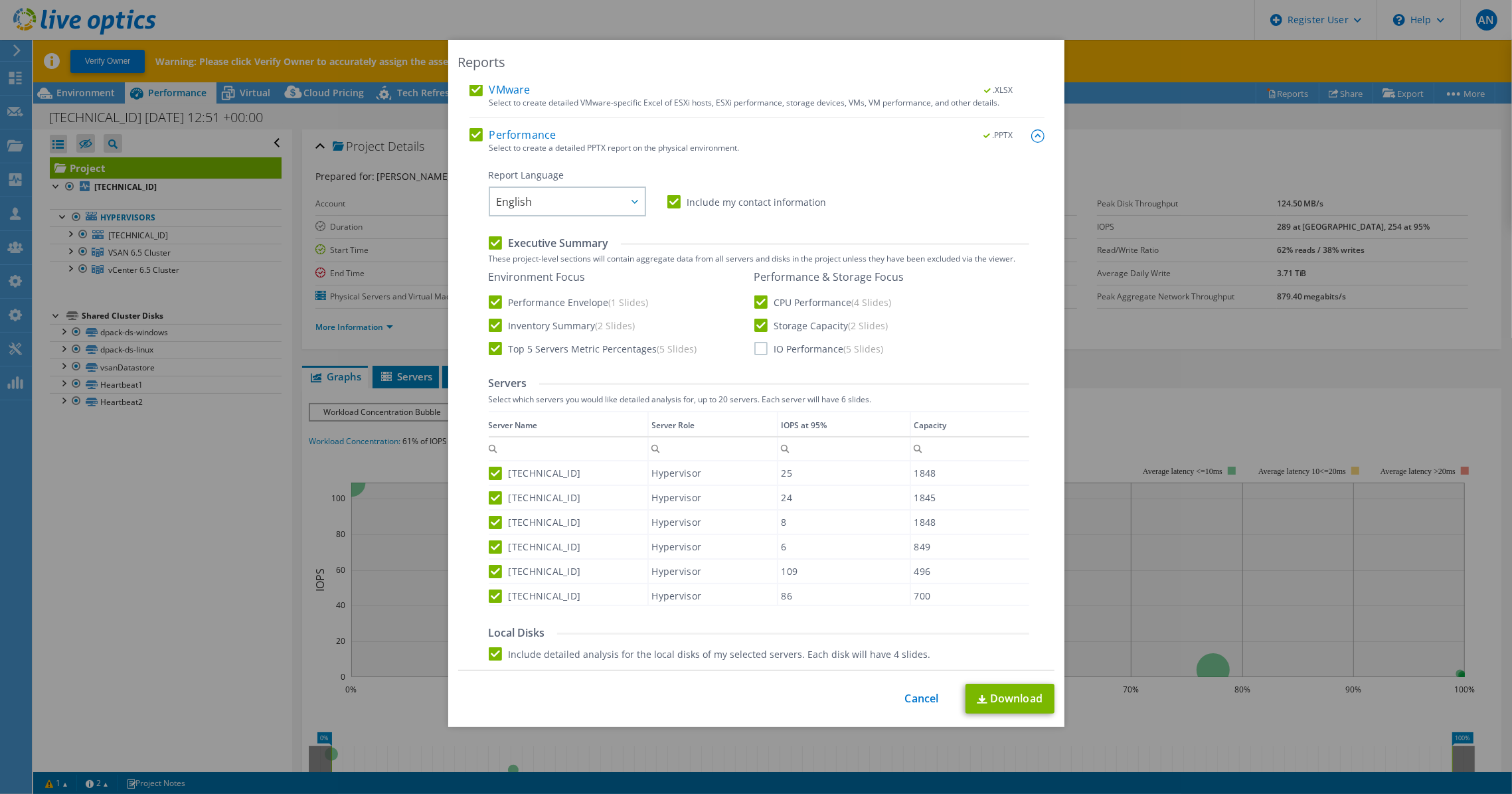
click at [755, 353] on label "IO Performance (5 Slides)" at bounding box center [819, 348] width 130 height 13
click at [0, 0] on input "IO Performance (5 Slides)" at bounding box center [0, 0] width 0 height 0
click at [990, 704] on link "Download" at bounding box center [1010, 699] width 89 height 30
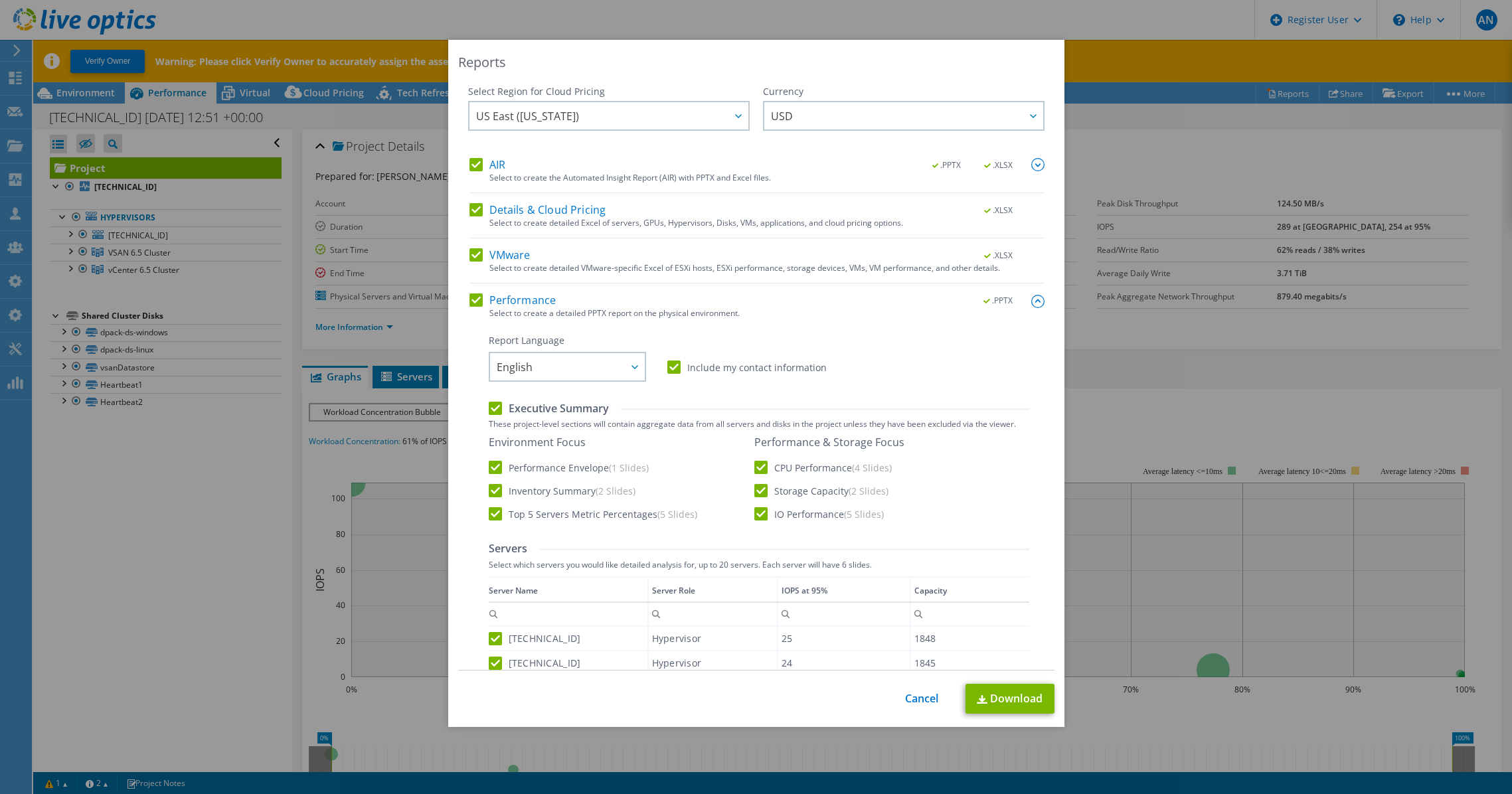
select select "USEast"
select select "USD"
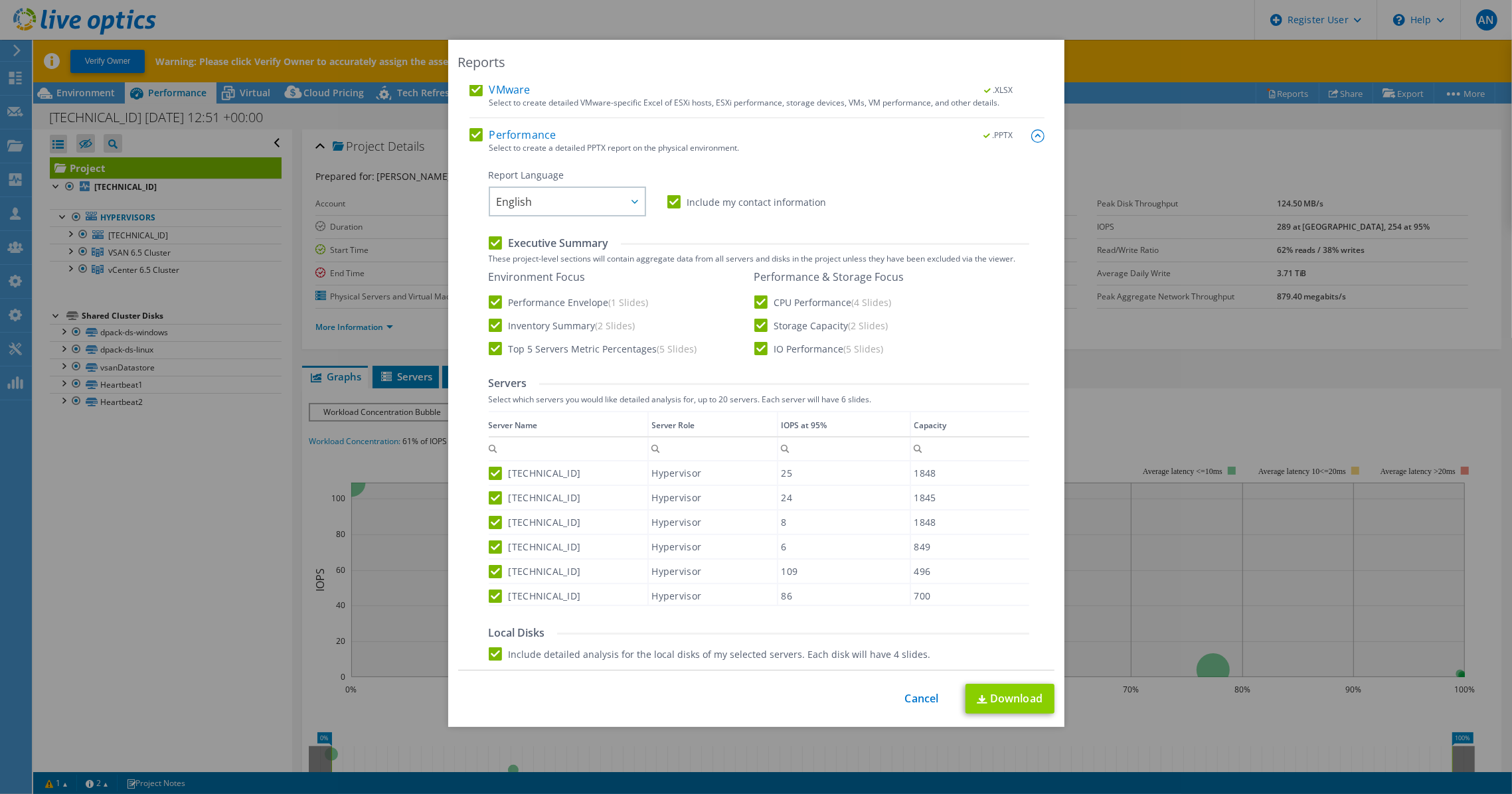
click at [1002, 706] on link "Download" at bounding box center [1010, 699] width 89 height 30
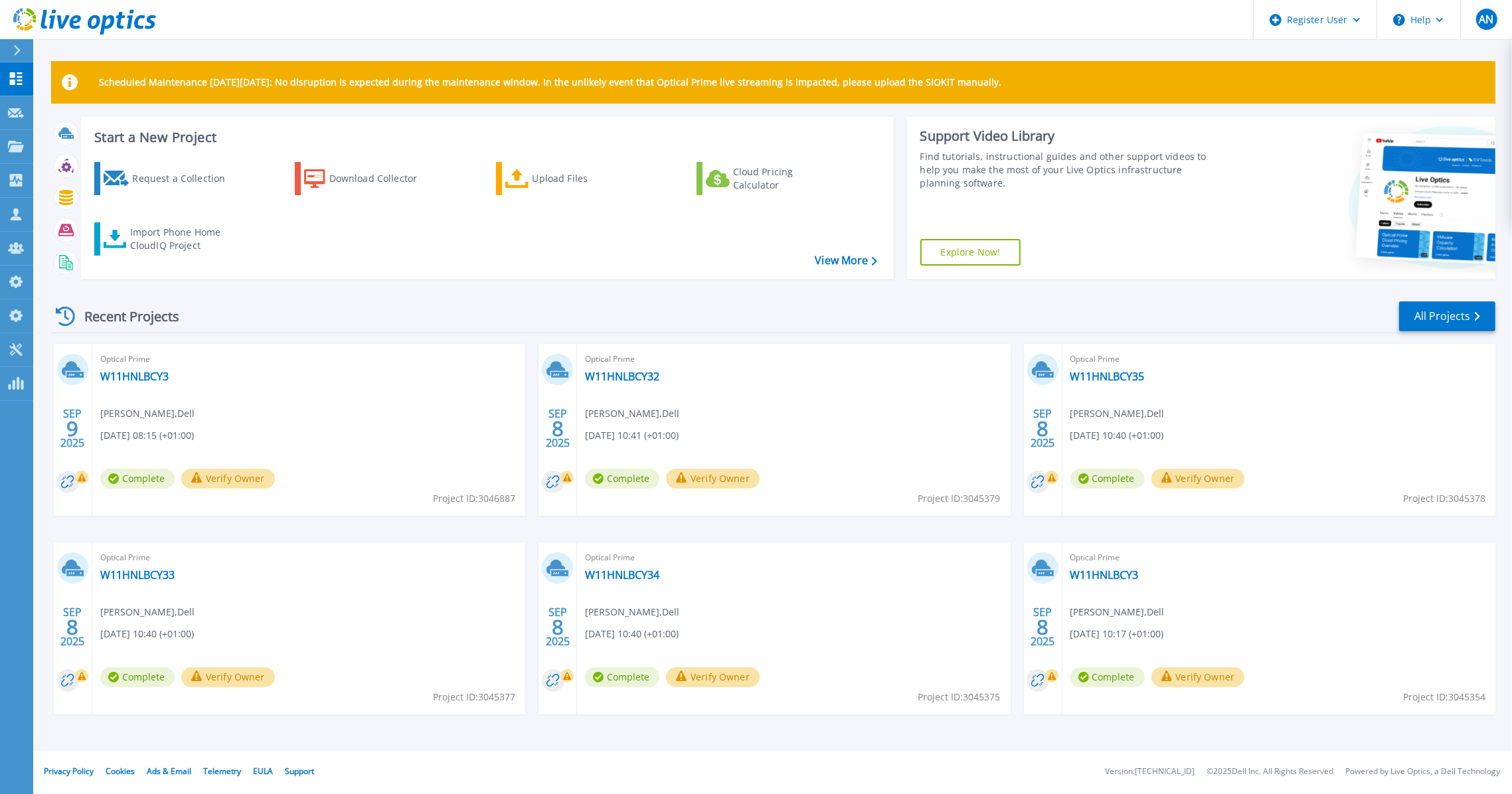
click at [395, 303] on div "Recent Projects All Projects" at bounding box center [774, 317] width 1445 height 33
